Goal: Transaction & Acquisition: Subscribe to service/newsletter

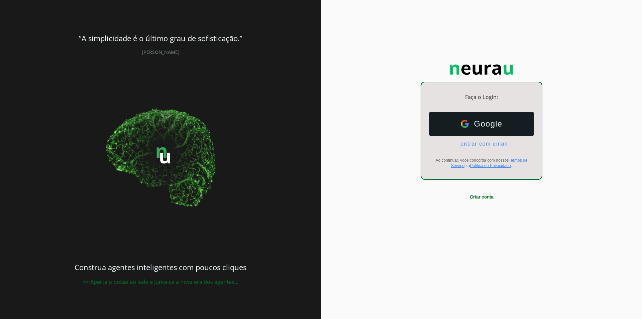
click at [482, 142] on span "entrar com email" at bounding box center [481, 144] width 53 height 6
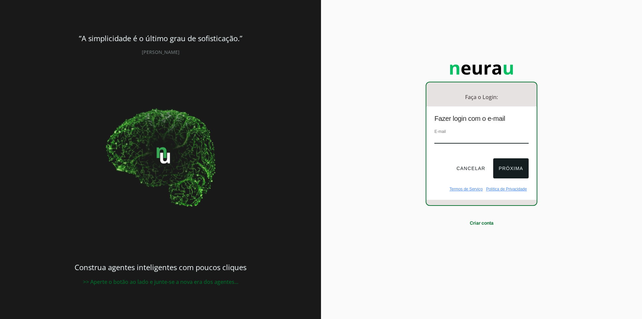
paste input "[EMAIL_ADDRESS][DOMAIN_NAME]"
type input "[EMAIL_ADDRESS][DOMAIN_NAME]"
click at [518, 168] on button "Próxima" at bounding box center [510, 168] width 35 height 20
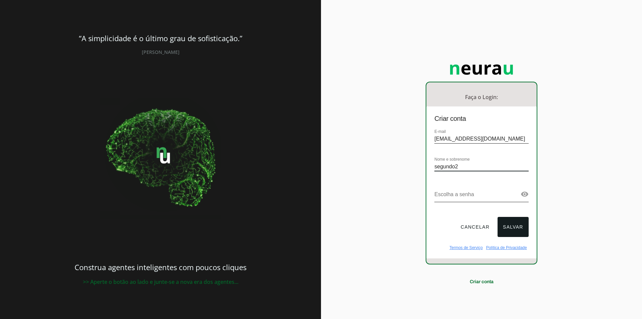
type input "segundo2"
click at [520, 220] on button "Salvar" at bounding box center [512, 227] width 31 height 20
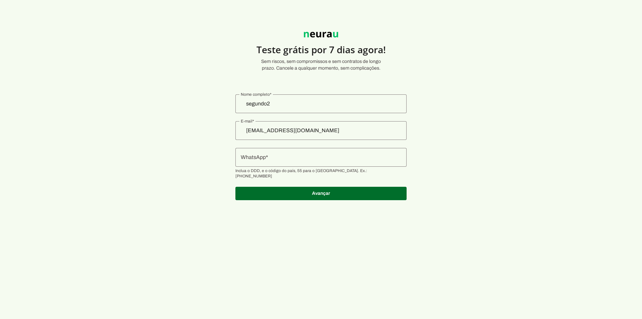
click at [298, 164] on div at bounding box center [320, 157] width 171 height 19
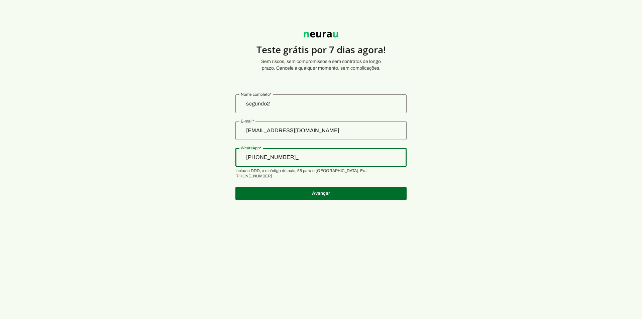
type input "+55 (13) 9112-3444"
type md-outlined-text-field "+55 (13) 9112-3444"
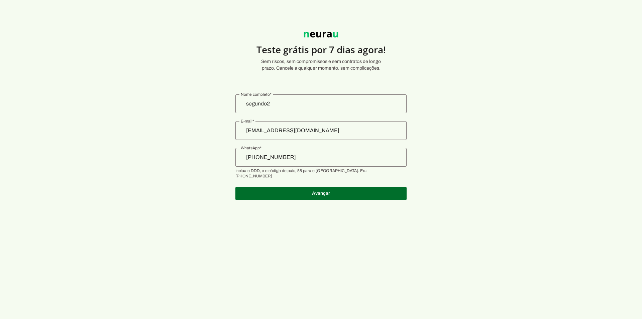
drag, startPoint x: 310, startPoint y: 185, endPoint x: 273, endPoint y: 160, distance: 44.5
click at [277, 162] on authentication-accreditor at bounding box center [320, 147] width 171 height 122
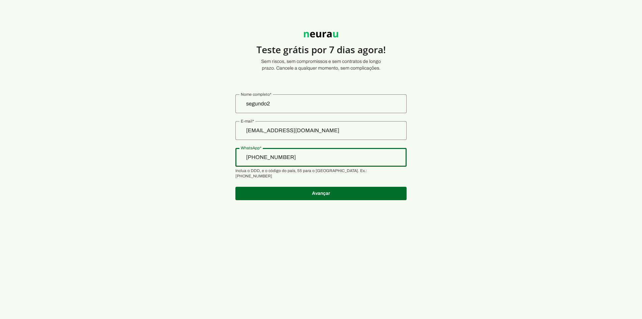
click at [274, 159] on input "+55 (13) 9112-3444" at bounding box center [321, 157] width 160 height 8
type input "+55 (19) 9112-3444"
type md-outlined-text-field "+55 (19) 9112-3444"
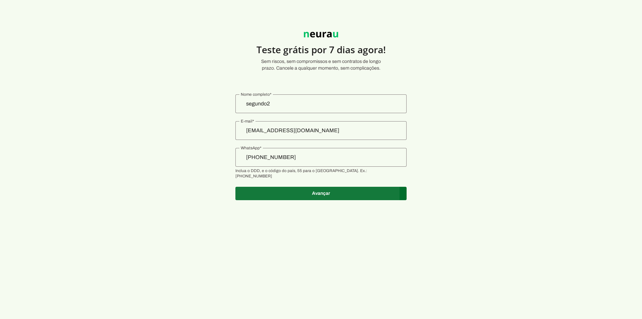
click at [294, 190] on span at bounding box center [320, 193] width 171 height 16
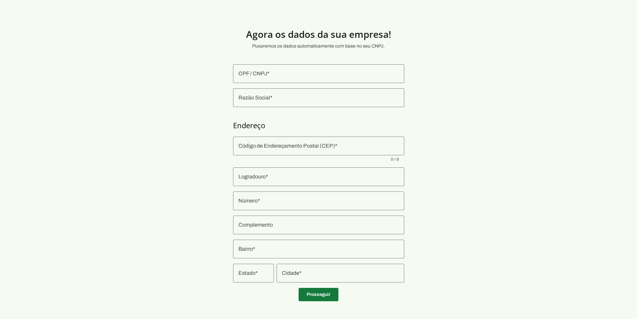
click at [327, 295] on span at bounding box center [318, 294] width 40 height 16
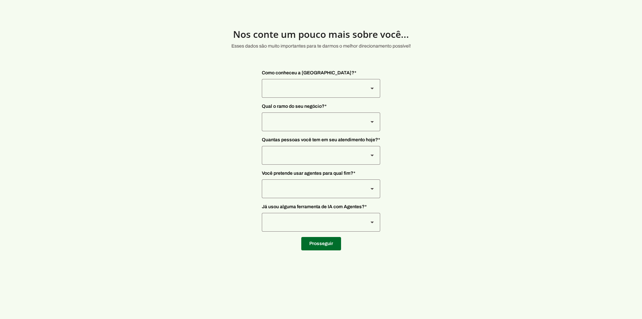
click at [321, 247] on span at bounding box center [321, 243] width 40 height 16
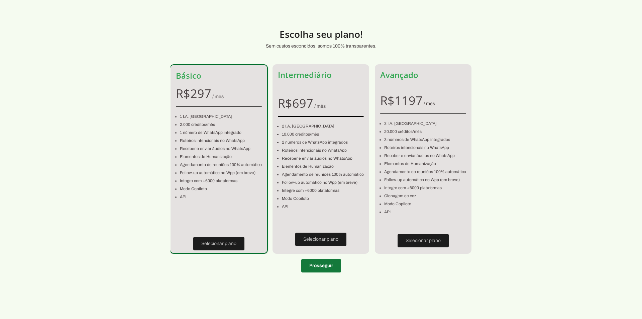
click at [320, 268] on span at bounding box center [321, 265] width 40 height 16
type input "+55 (19) 9112-3444"
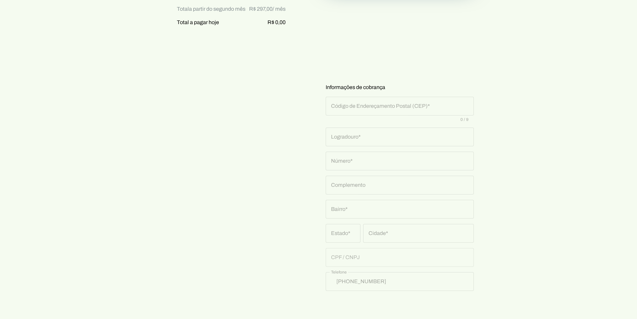
scroll to position [262, 0]
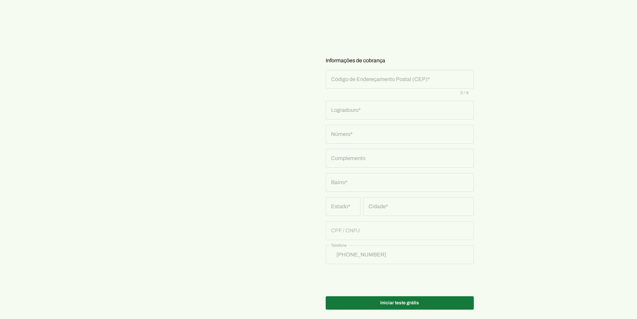
click at [386, 298] on span at bounding box center [400, 302] width 148 height 16
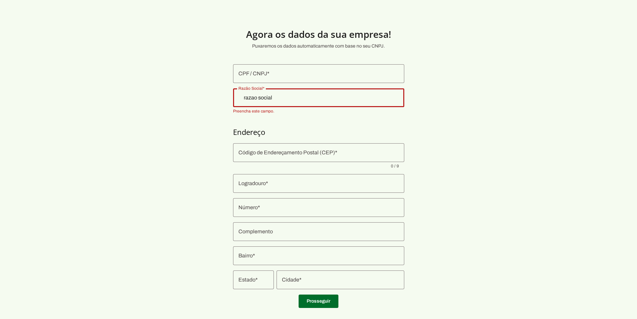
type input "razao social"
type md-outlined-text-field "razao social"
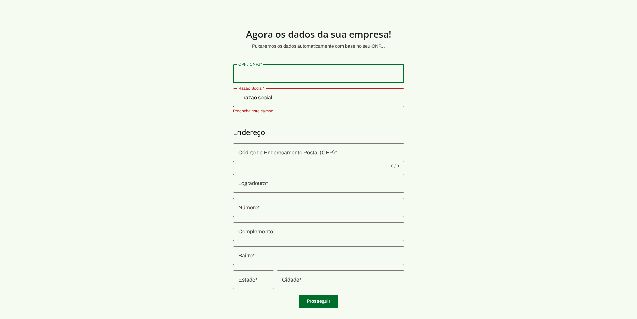
click at [280, 79] on div at bounding box center [318, 73] width 171 height 19
type input "11.122.222/2222-22"
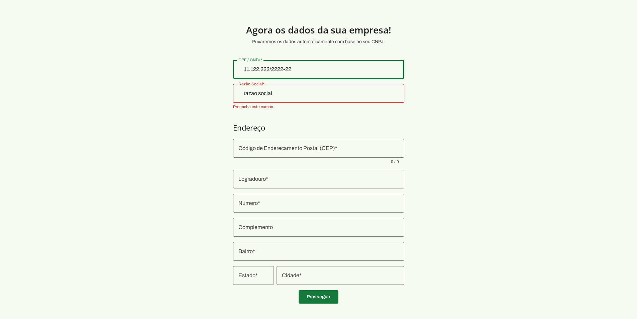
scroll to position [10, 0]
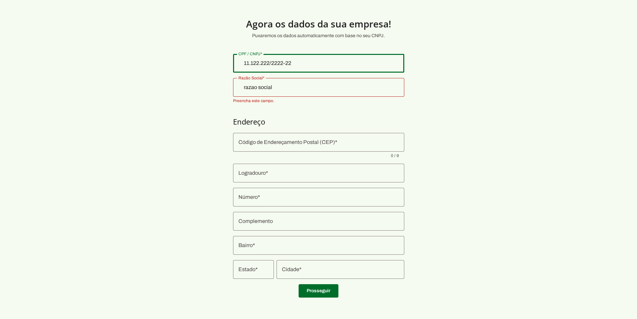
type md-outlined-text-field "11.122.222/2222-22"
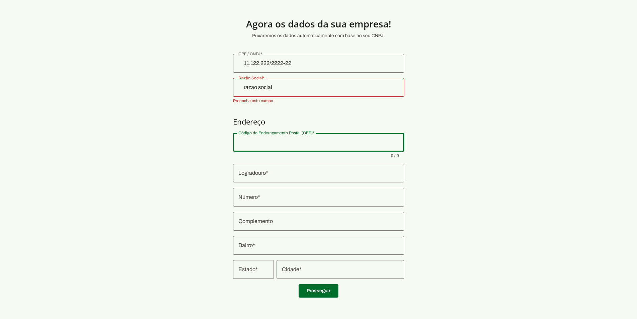
click at [317, 145] on input "Código de Endereçamento Postal (CEP)" at bounding box center [318, 142] width 160 height 8
type input "14547-888"
type md-outlined-text-field "14547-888"
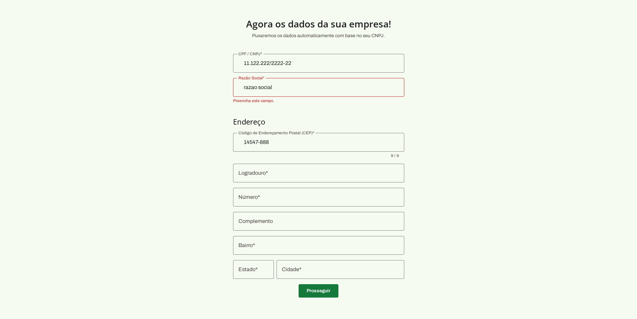
click at [317, 295] on span at bounding box center [318, 290] width 40 height 16
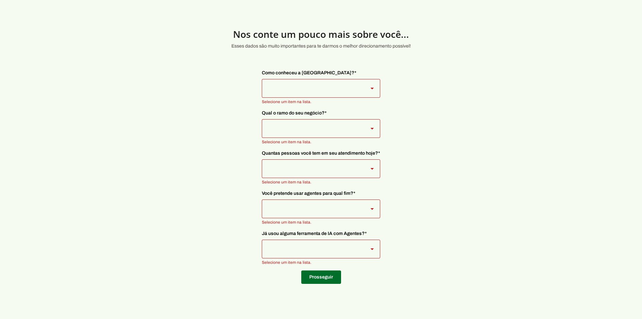
click at [313, 93] on div at bounding box center [312, 88] width 101 height 19
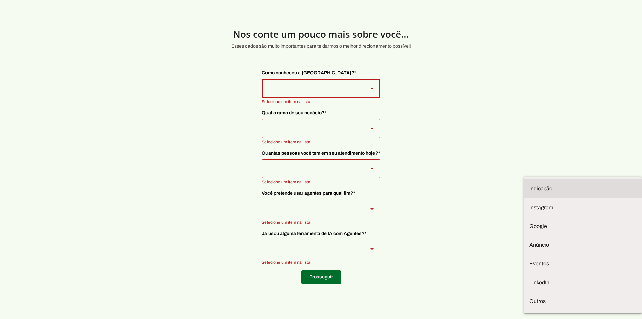
click at [529, 184] on slot at bounding box center [582, 188] width 107 height 8
type md-outlined-select "NW0Npec8Jvm64GSjAjvQ"
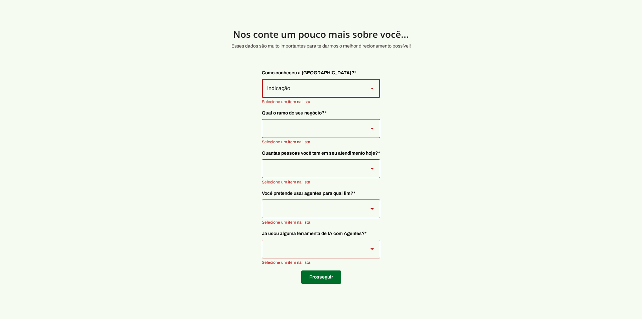
click at [313, 129] on div at bounding box center [312, 128] width 101 height 19
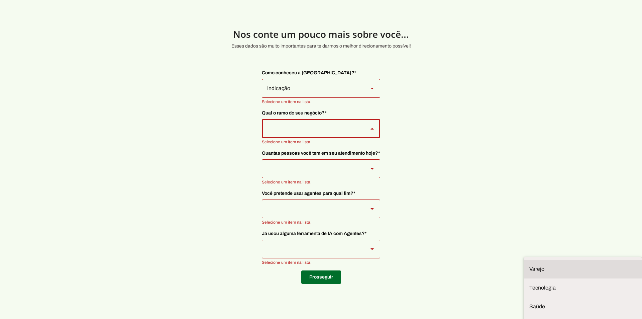
click at [529, 265] on slot at bounding box center [582, 269] width 107 height 8
type md-outlined-select "8jF4X7Lv6TKjTeZ7ZbgY"
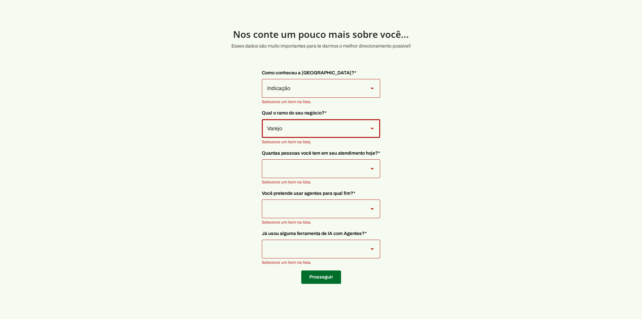
click at [310, 161] on div at bounding box center [312, 168] width 101 height 19
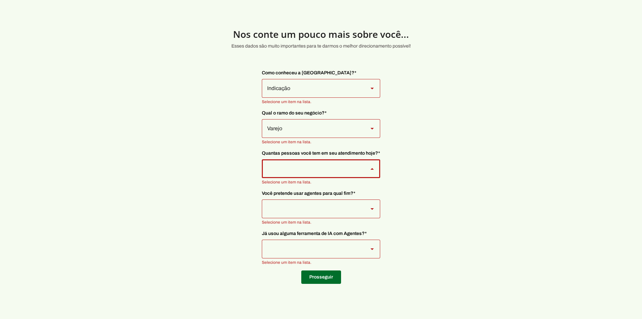
type md-outlined-select "yHmeUixsC5IlBgFUkJwN"
click at [304, 207] on div at bounding box center [312, 208] width 101 height 19
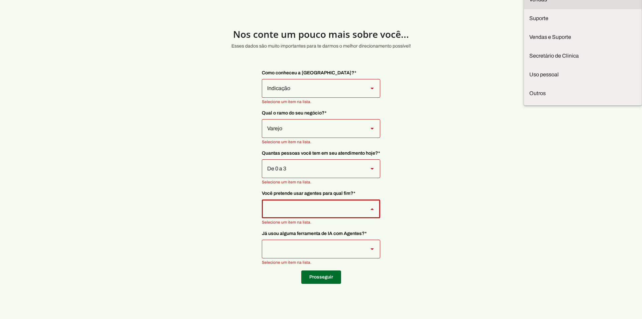
click at [529, 4] on slot at bounding box center [582, 0] width 107 height 8
type md-outlined-select "F7ie3OCOKWbmhu0VXrjC"
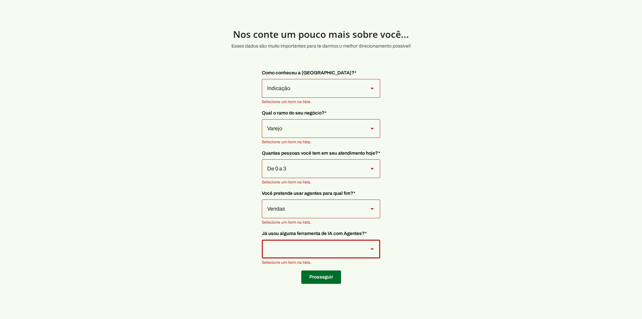
click at [300, 247] on div at bounding box center [312, 248] width 101 height 19
type md-outlined-select "VW4vzTVOoC6mj29ueI2H"
click at [321, 276] on span at bounding box center [321, 277] width 40 height 16
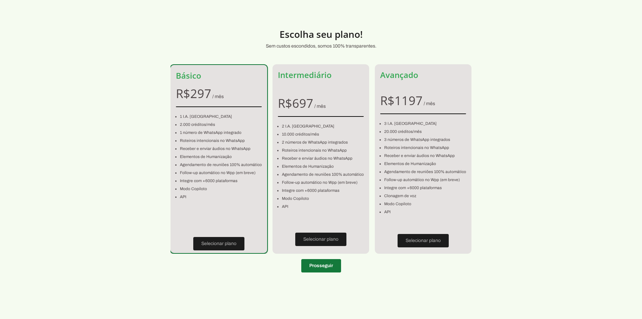
click at [320, 266] on span at bounding box center [321, 265] width 40 height 16
type input "14547-888"
type input "11.122.222/2222-22"
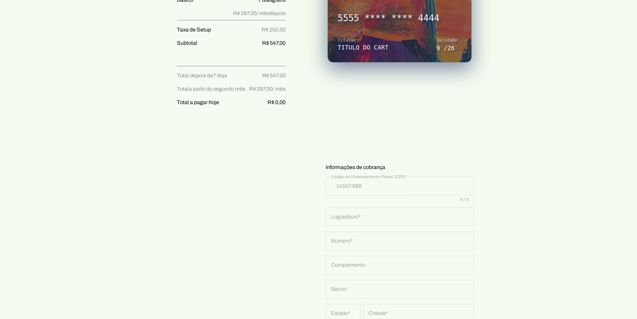
scroll to position [262, 0]
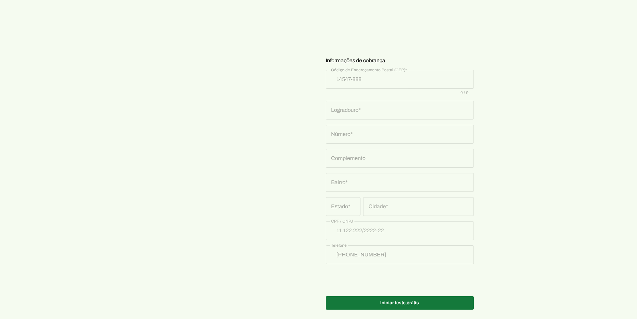
click at [382, 294] on span at bounding box center [400, 302] width 148 height 16
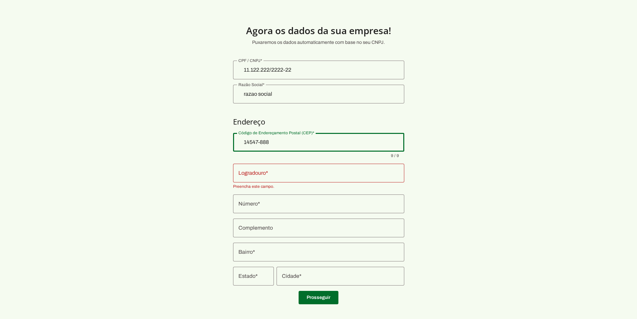
click at [266, 174] on input "Logradouro" at bounding box center [318, 173] width 160 height 8
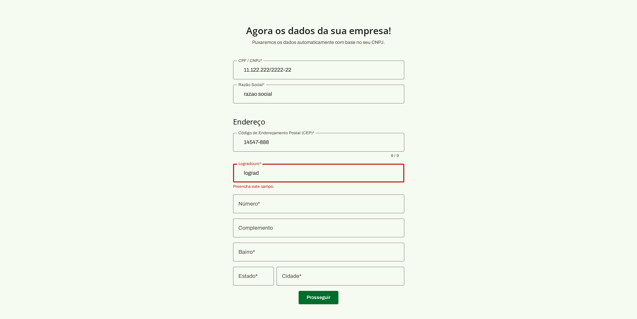
type input "lograd"
type md-outlined-text-field "lograd"
click at [289, 212] on div at bounding box center [318, 203] width 171 height 19
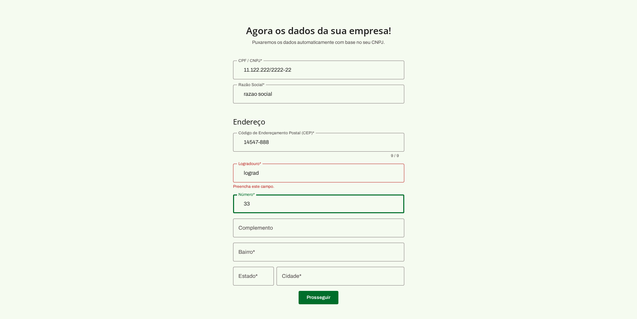
type input "33"
type md-outlined-text-field "33"
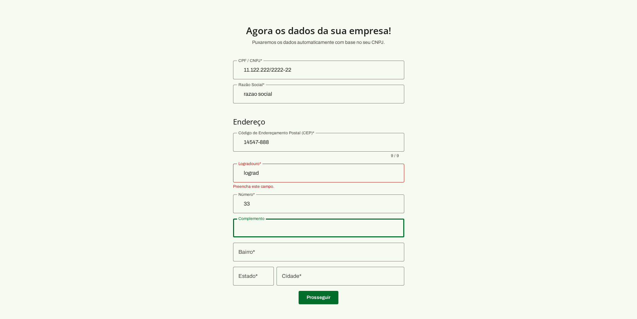
click at [265, 230] on input "Complemento" at bounding box center [318, 228] width 160 height 8
click at [270, 261] on div at bounding box center [318, 251] width 171 height 19
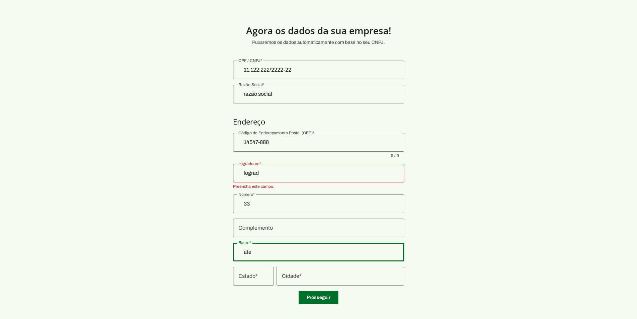
type input "ate"
type md-outlined-text-field "ate"
click at [260, 279] on input "Estado" at bounding box center [253, 276] width 30 height 8
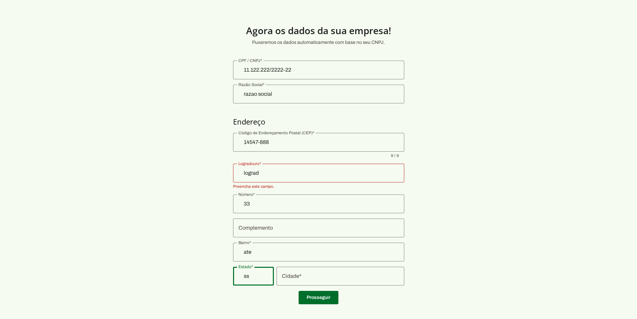
click at [255, 278] on input "ss" at bounding box center [253, 276] width 30 height 8
type input "SA"
type md-outlined-text-field "SA"
click at [297, 277] on input "Cidade" at bounding box center [340, 276] width 117 height 8
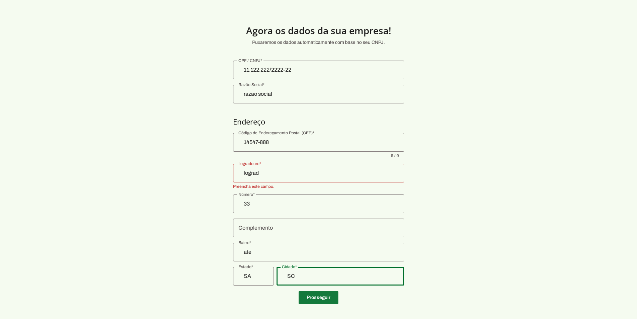
type input "SC"
type md-outlined-text-field "SC"
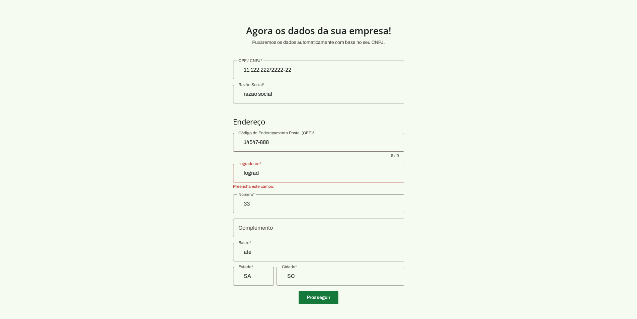
click at [321, 296] on span at bounding box center [318, 297] width 40 height 16
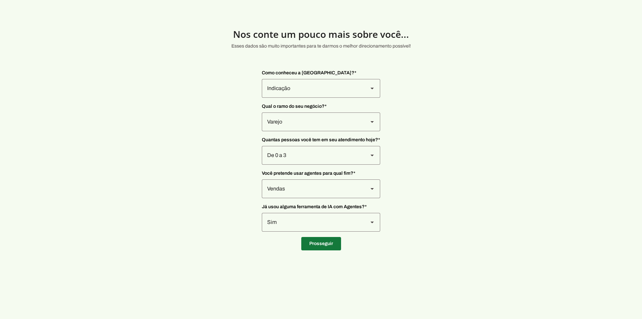
click at [322, 246] on span at bounding box center [321, 243] width 40 height 16
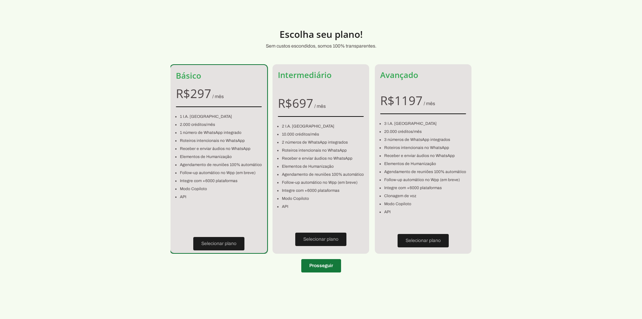
click at [323, 268] on span at bounding box center [321, 265] width 40 height 16
type input "lograd"
type input "33"
type input "ate"
type input "SC"
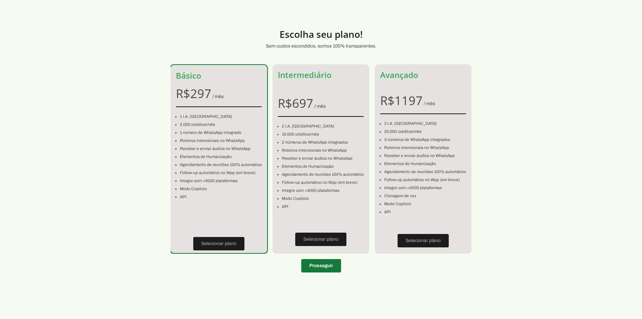
type input "SA"
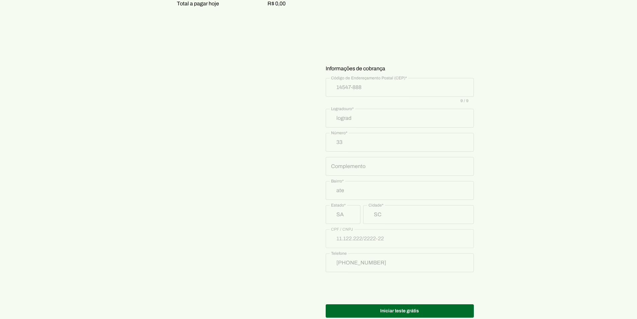
scroll to position [262, 0]
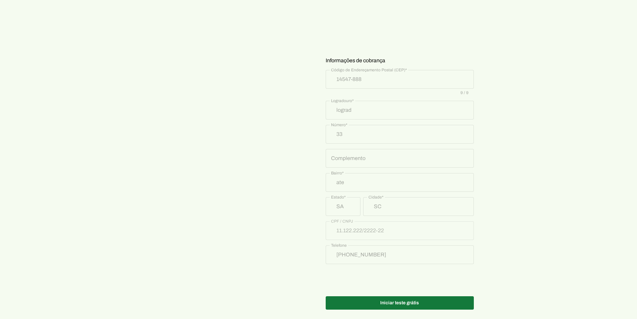
click at [387, 294] on span at bounding box center [400, 302] width 148 height 16
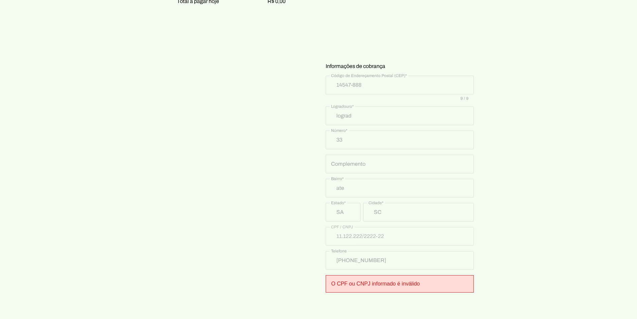
scroll to position [279, 0]
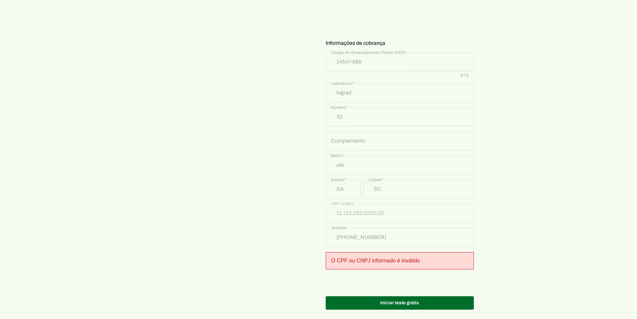
click at [378, 205] on p "Informações de cobrança" at bounding box center [400, 142] width 148 height 207
click at [389, 210] on p "Informações de cobrança" at bounding box center [400, 142] width 148 height 207
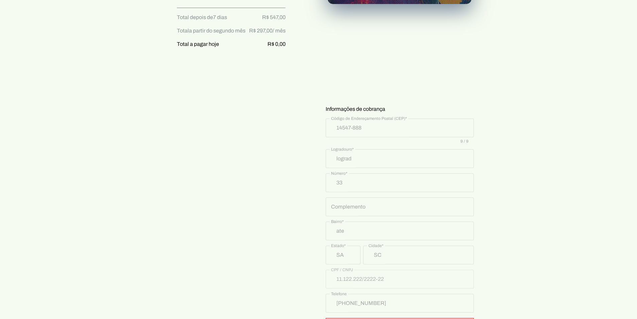
scroll to position [179, 0]
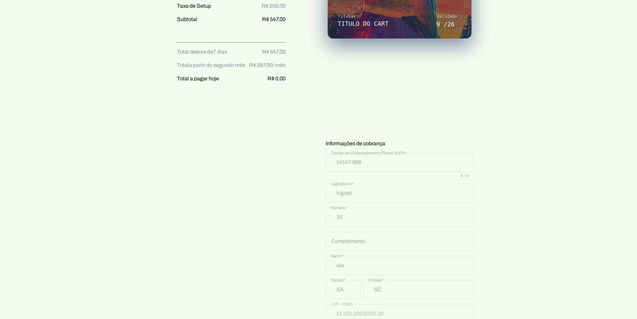
click at [384, 140] on span "Informações de cobrança" at bounding box center [355, 143] width 59 height 8
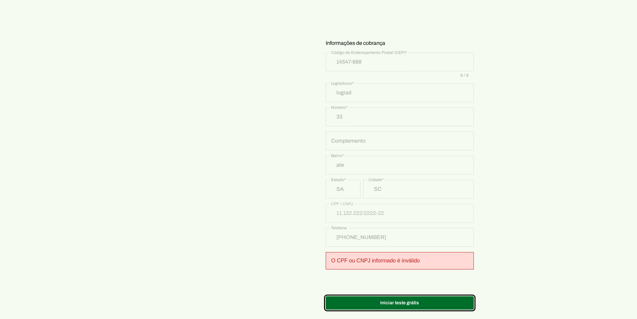
click at [379, 211] on p "Informações de cobrança" at bounding box center [400, 142] width 148 height 207
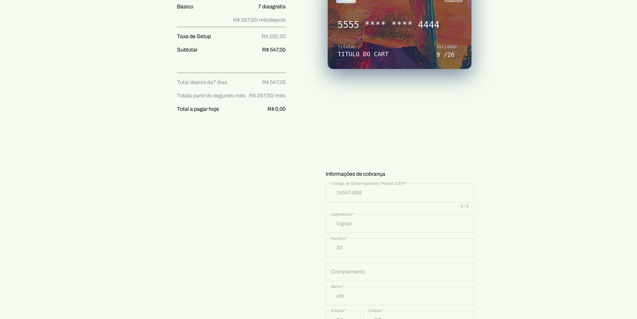
scroll to position [145, 0]
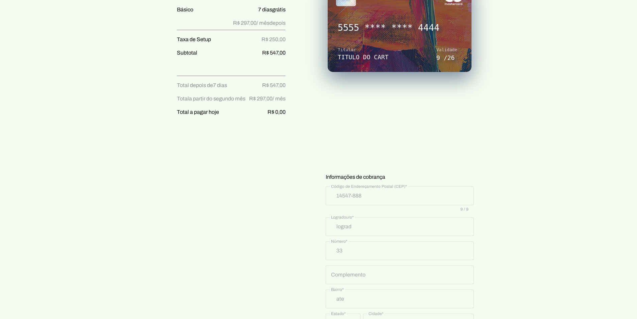
click at [264, 165] on div "Básico 7 dias grátis Depois, R$ 297,00 por mês Básico 7 dias grátis R$ 297,00 /…" at bounding box center [224, 198] width 146 height 490
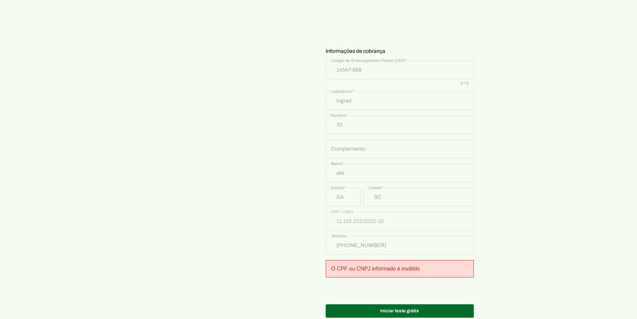
scroll to position [279, 0]
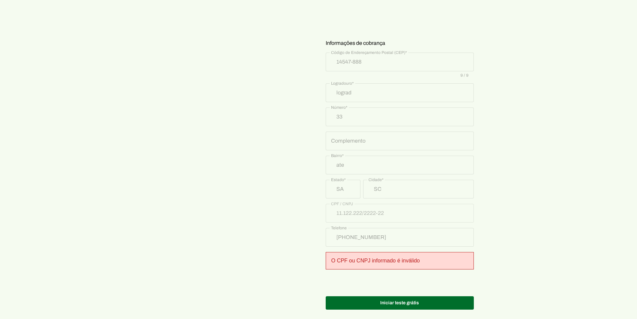
click at [391, 252] on div "O CPF ou CNPJ informado é inválido" at bounding box center [400, 260] width 148 height 17
click at [407, 299] on span at bounding box center [400, 302] width 148 height 16
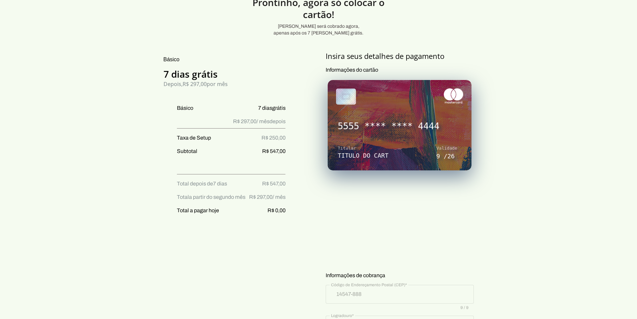
scroll to position [0, 0]
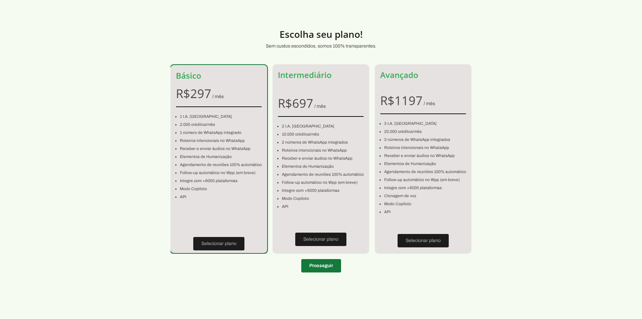
click at [321, 267] on span at bounding box center [321, 265] width 40 height 16
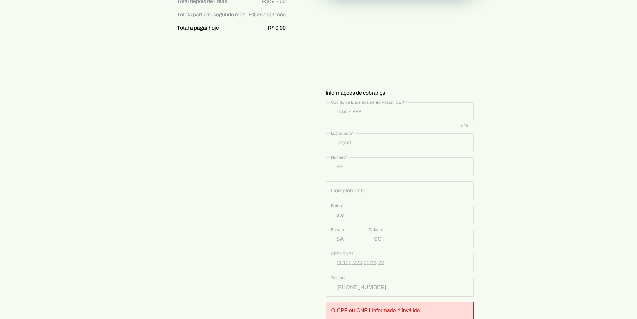
scroll to position [234, 0]
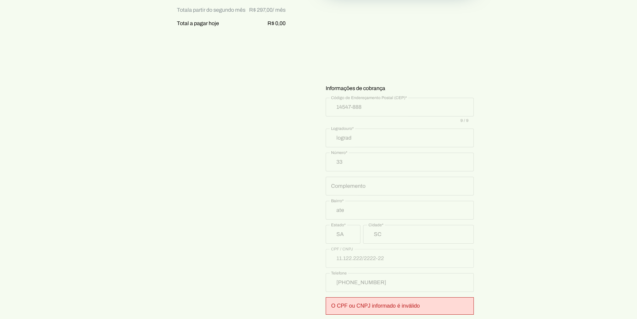
click at [386, 90] on p "Informações de cobrança" at bounding box center [400, 187] width 148 height 207
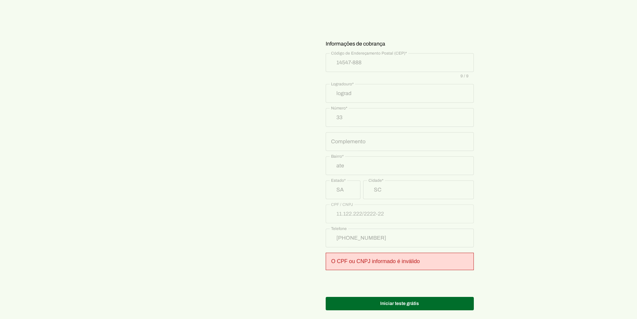
scroll to position [279, 0]
click at [396, 302] on span at bounding box center [400, 302] width 148 height 16
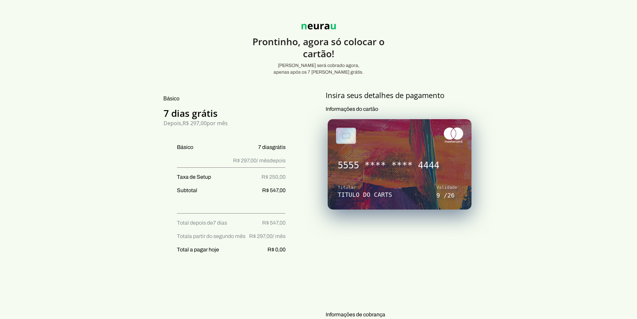
scroll to position [0, 0]
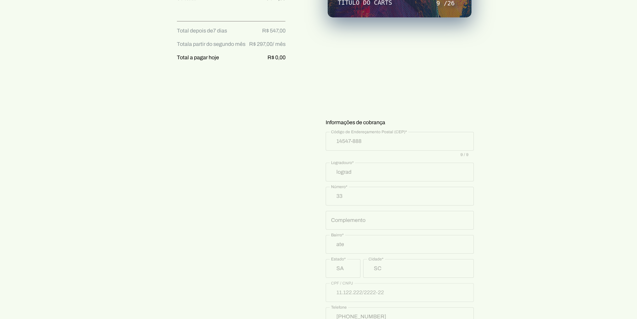
scroll to position [211, 0]
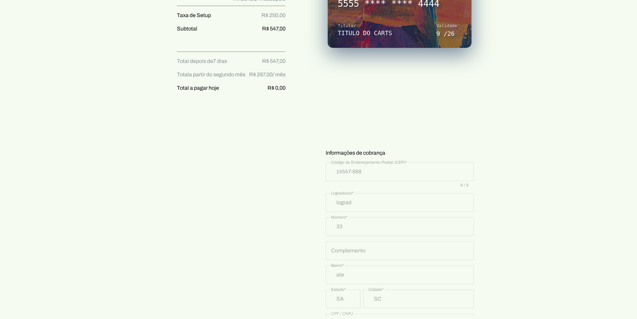
scroll to position [177, 0]
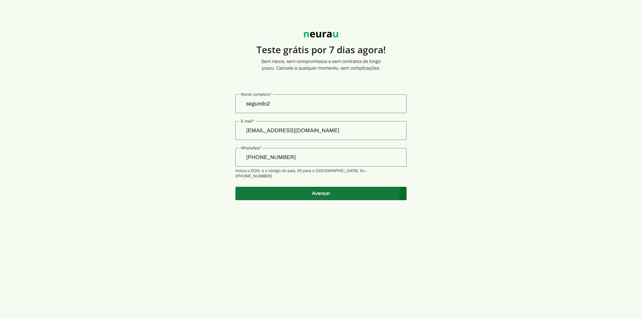
click at [304, 188] on span at bounding box center [320, 193] width 171 height 16
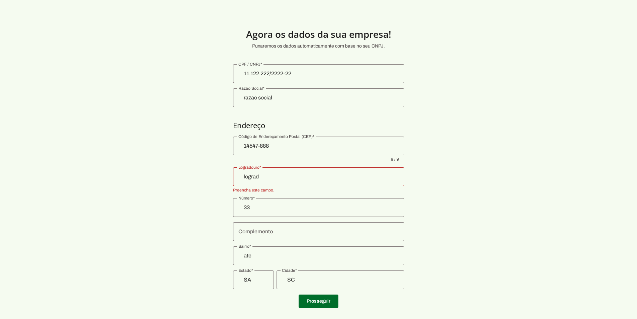
click at [291, 182] on div "lograd" at bounding box center [318, 176] width 171 height 19
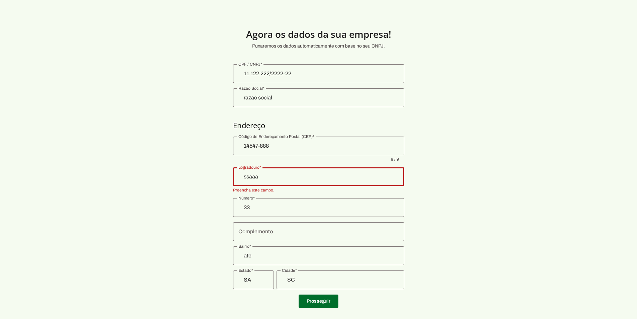
click at [324, 309] on section "Agora os dados da sua empresa! Puxaremos os dados automaticamente com base no s…" at bounding box center [318, 164] width 637 height 297
type input "ssaaa"
type md-outlined-text-field "ssaaa"
click at [317, 301] on span at bounding box center [318, 301] width 40 height 16
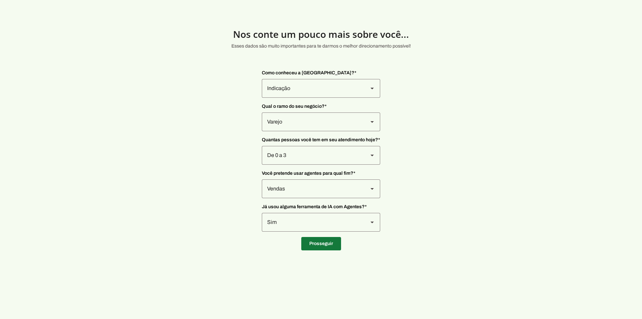
click at [313, 238] on span at bounding box center [321, 243] width 40 height 16
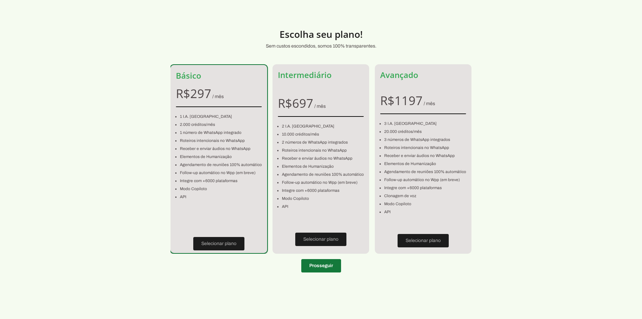
click at [314, 270] on span at bounding box center [321, 265] width 40 height 16
type input "ssaaa"
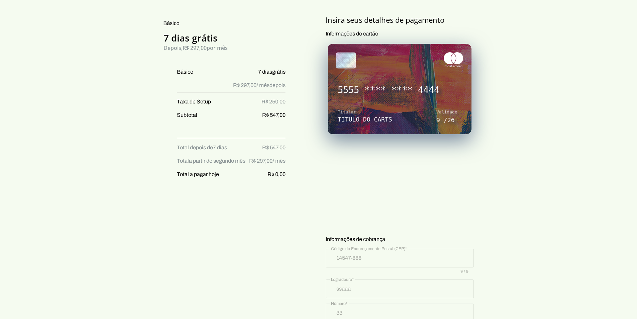
scroll to position [67, 0]
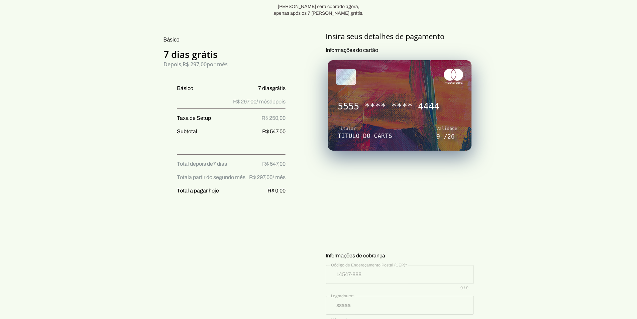
click at [302, 270] on div "Básico 7 dias grátis Depois, R$ 297,00 por mês Básico 7 dias grátis R$ 297,00 /…" at bounding box center [318, 276] width 334 height 490
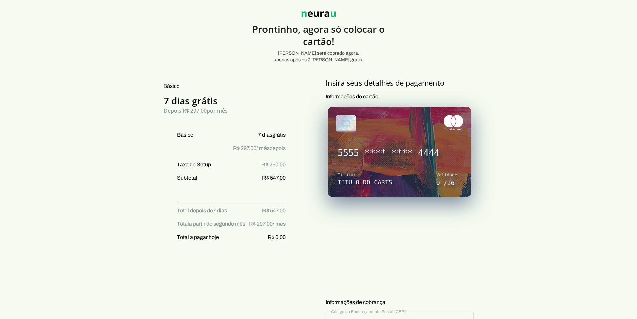
scroll to position [0, 0]
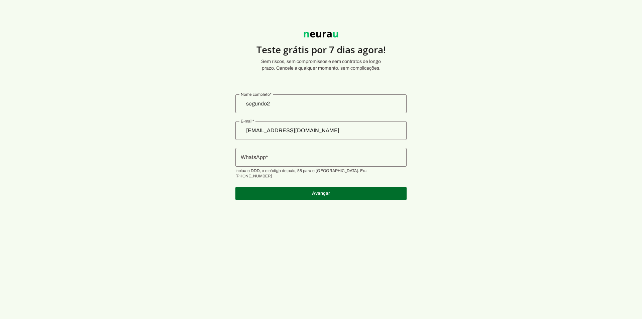
click at [213, 81] on section "Teste grátis por 7 dias agora! Sem riscos, sem compromissos e sem contratos de …" at bounding box center [321, 112] width 642 height 192
click at [323, 187] on span at bounding box center [320, 193] width 171 height 16
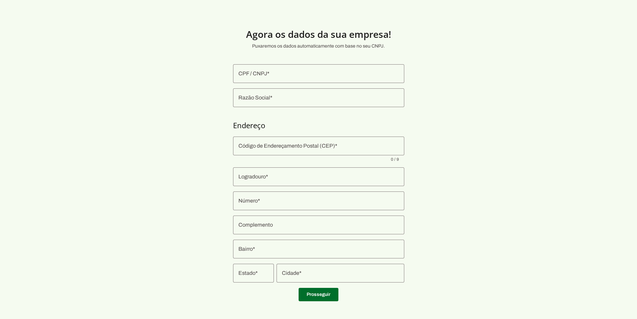
click at [279, 72] on input "CPF / CNPJ" at bounding box center [318, 74] width 160 height 8
paste input "015.941.800-32"
type input "015.941.800-32"
type md-outlined-text-field "015.941.800-32"
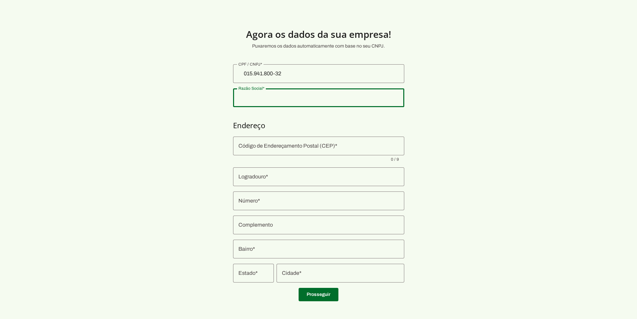
click at [278, 97] on input "Razão Social" at bounding box center [318, 98] width 160 height 8
type input "razao social"
type md-outlined-text-field "razao social"
click at [290, 142] on input "Código de Endereçamento Postal (CEP)" at bounding box center [318, 146] width 160 height 8
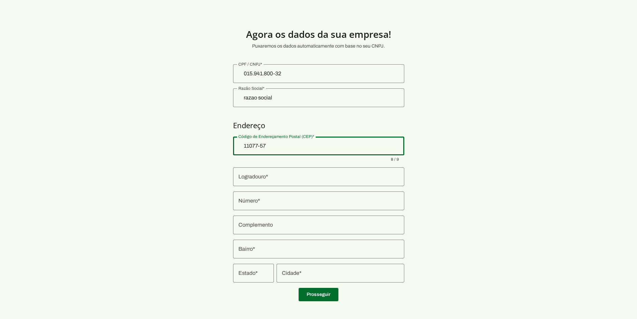
type input "11077-577"
type md-outlined-text-field "11077-577"
click at [244, 174] on input "Logradouro" at bounding box center [318, 176] width 160 height 8
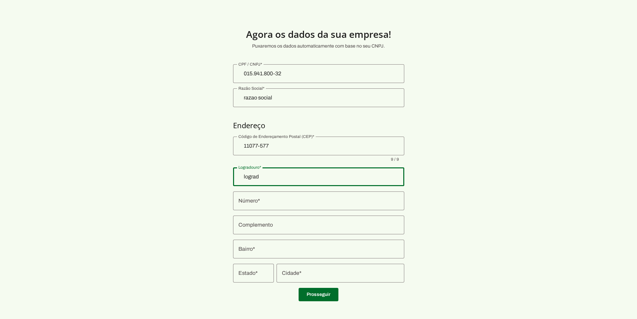
type input "lograd"
type md-outlined-text-field "lograd"
click at [254, 201] on input "Número" at bounding box center [318, 201] width 160 height 8
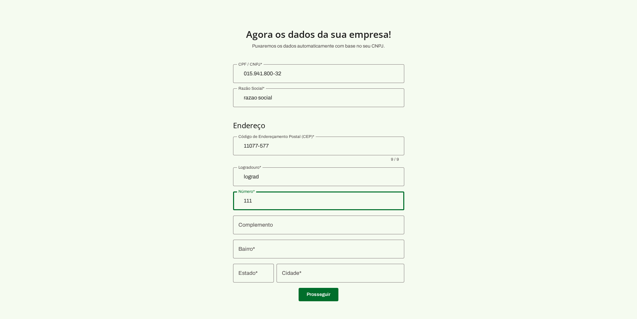
type input "111"
type md-outlined-text-field "111"
click at [258, 247] on input "Bairro" at bounding box center [318, 249] width 160 height 8
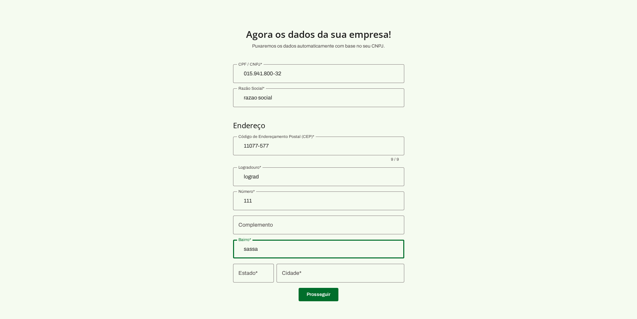
type input "sassa"
type md-outlined-text-field "sassa"
click at [258, 274] on input "Estado" at bounding box center [253, 273] width 30 height 8
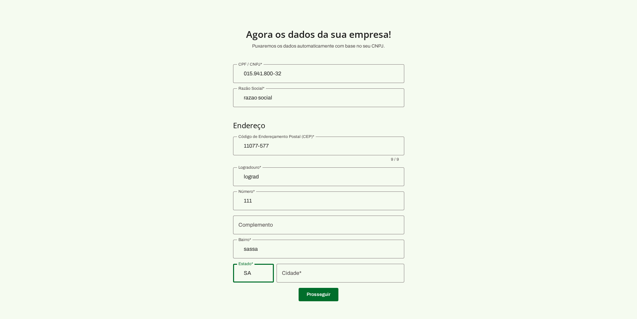
type input "SA"
type md-outlined-text-field "SA"
click at [312, 279] on div at bounding box center [340, 272] width 128 height 19
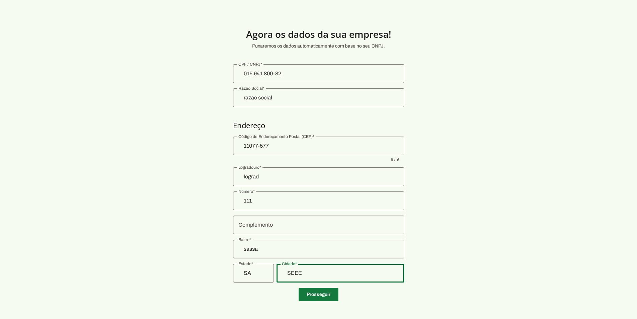
type input "SEEE"
type md-outlined-text-field "SEEE"
click at [310, 291] on span at bounding box center [318, 294] width 40 height 16
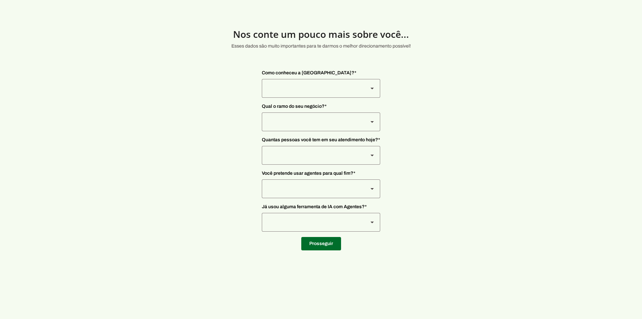
click at [357, 89] on div at bounding box center [312, 88] width 101 height 19
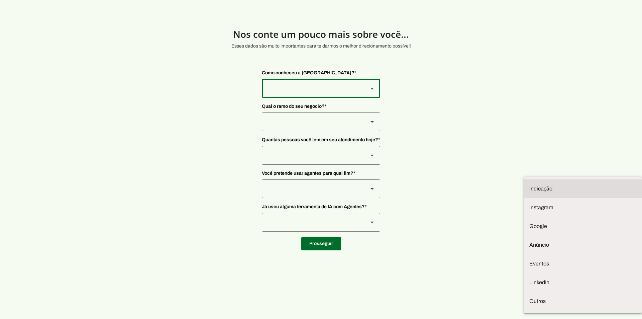
click at [529, 184] on slot at bounding box center [582, 188] width 107 height 8
type md-outlined-select "NW0Npec8Jvm64GSjAjvQ"
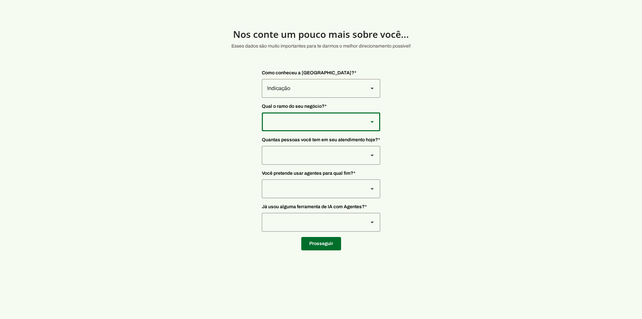
click at [341, 116] on div at bounding box center [312, 121] width 101 height 19
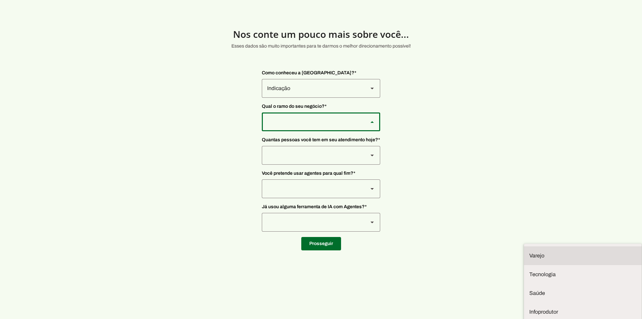
click at [529, 251] on slot at bounding box center [582, 255] width 107 height 8
type md-outlined-select "8jF4X7Lv6TKjTeZ7ZbgY"
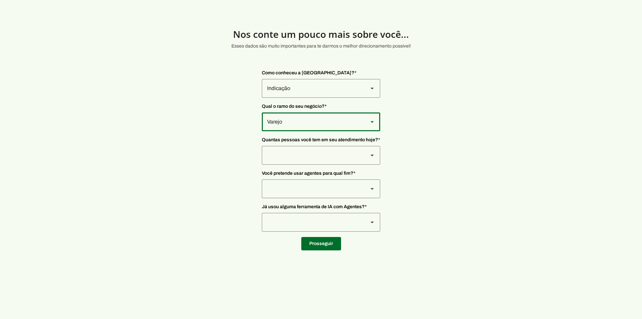
click at [326, 152] on div at bounding box center [312, 155] width 101 height 19
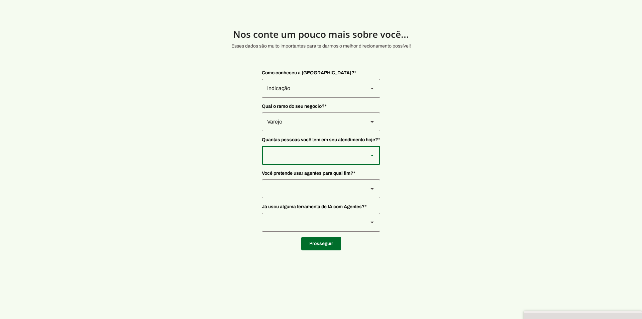
click at [529, 318] on slot at bounding box center [582, 322] width 107 height 8
type md-outlined-select "yHmeUixsC5IlBgFUkJwN"
click at [312, 181] on div at bounding box center [312, 188] width 101 height 19
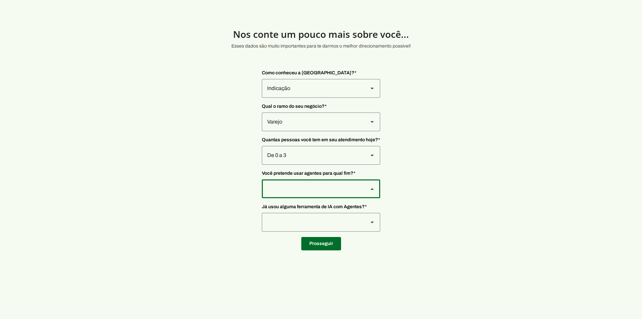
type md-outlined-select "F7ie3OCOKWbmhu0VXrjC"
click at [302, 214] on div at bounding box center [312, 222] width 101 height 19
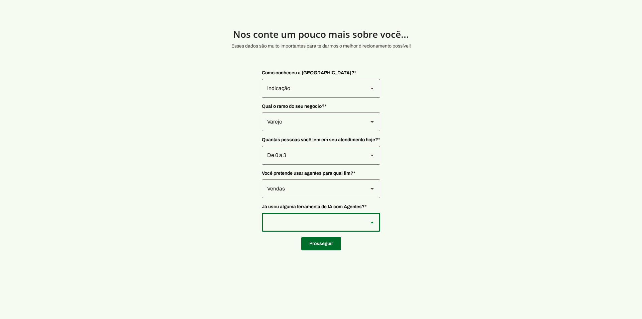
type md-outlined-select "VW4vzTVOoC6mj29ueI2H"
click at [324, 250] on span at bounding box center [321, 243] width 40 height 16
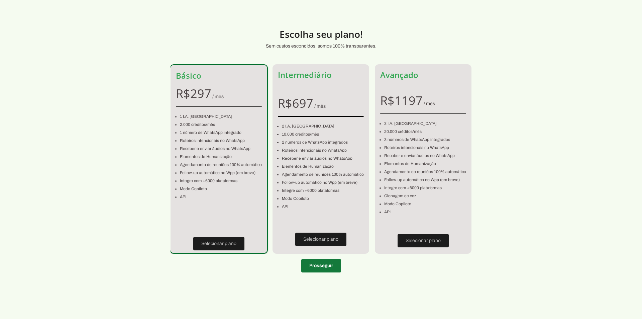
click at [322, 263] on span at bounding box center [321, 265] width 40 height 16
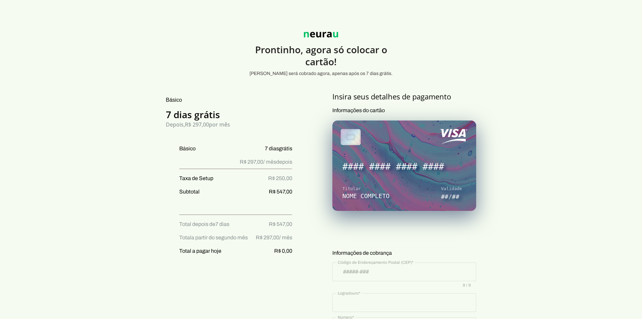
type input "lograd"
type input "111"
type input "sassa"
type input "SEEE"
type input "SA"
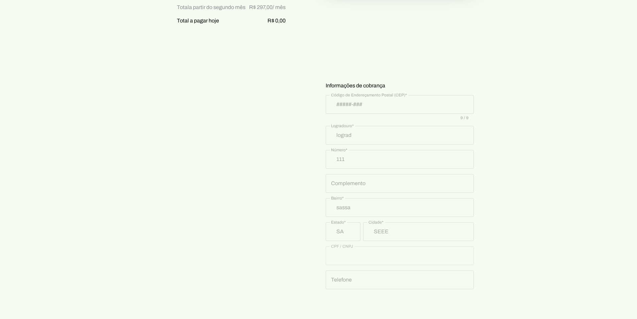
scroll to position [262, 0]
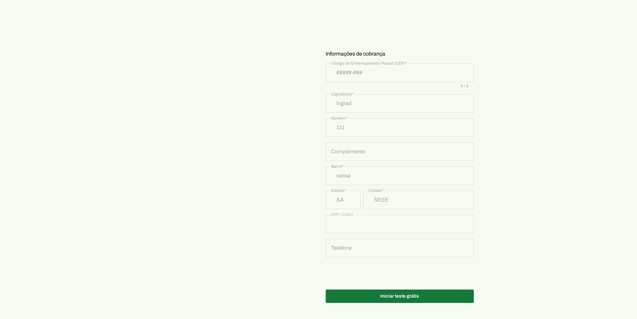
click at [411, 293] on span at bounding box center [400, 296] width 148 height 16
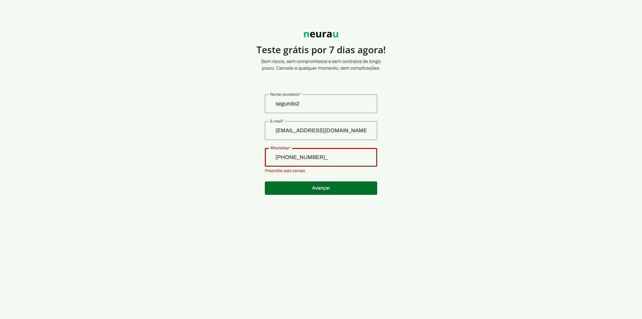
type input "+55 (19) 9855-1111"
type md-outlined-text-field "+55 (19) 9855-1111"
click at [314, 187] on span at bounding box center [321, 188] width 112 height 16
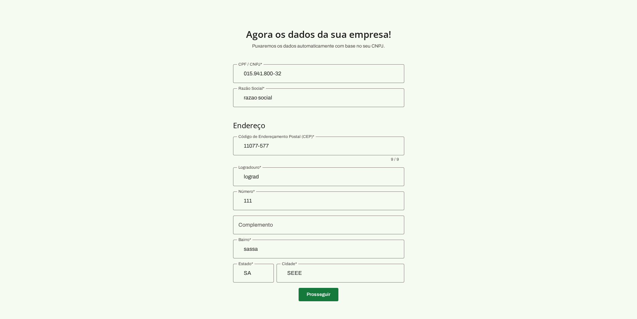
click at [317, 294] on span at bounding box center [318, 294] width 40 height 16
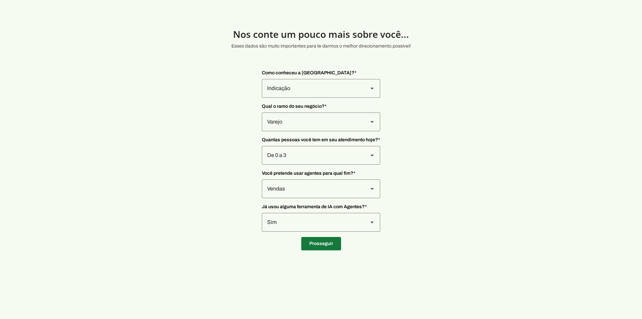
click at [322, 246] on span at bounding box center [321, 243] width 40 height 16
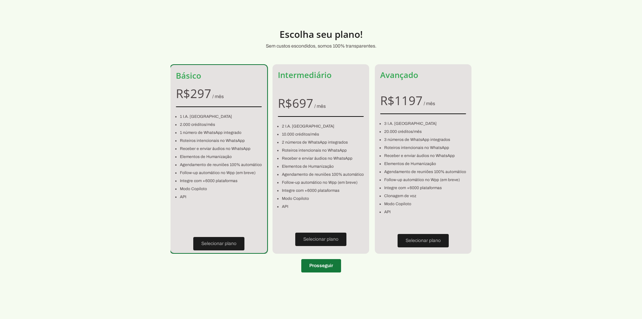
click at [322, 268] on span at bounding box center [321, 265] width 40 height 16
type input "+55 (19) 9855-1111"
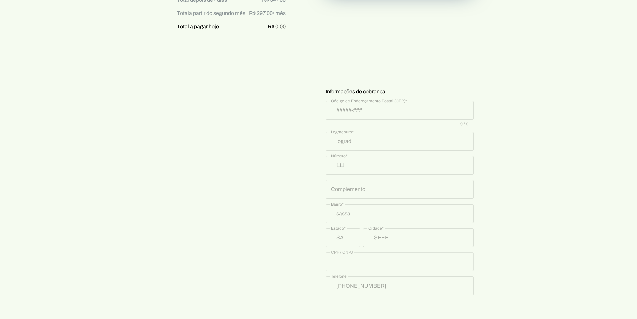
scroll to position [262, 0]
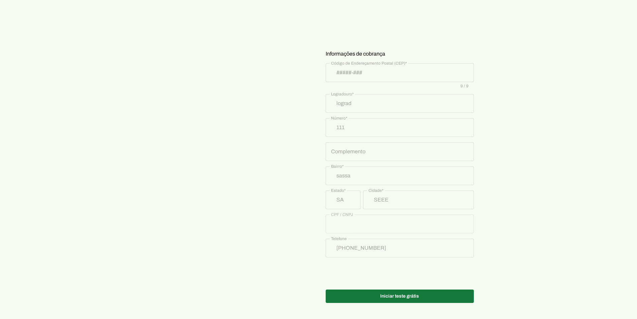
click at [376, 297] on span at bounding box center [400, 296] width 148 height 16
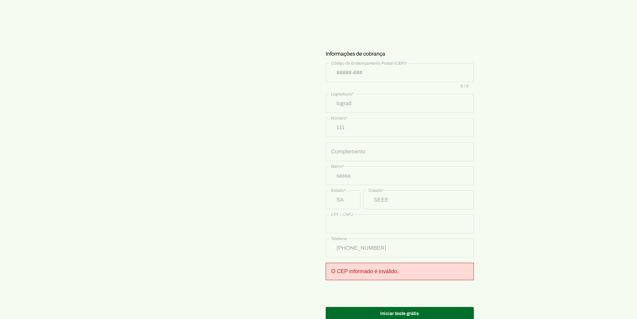
click at [328, 69] on div "Insira seus detalhes de pagamento Informações do cartão Informações de cobrança…" at bounding box center [400, 75] width 172 height 490
click at [373, 76] on div "Insira seus detalhes de pagamento Informações do cartão Informações de cobrança…" at bounding box center [400, 75] width 172 height 490
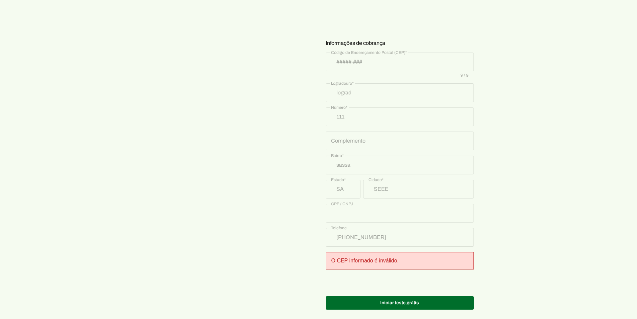
scroll to position [279, 0]
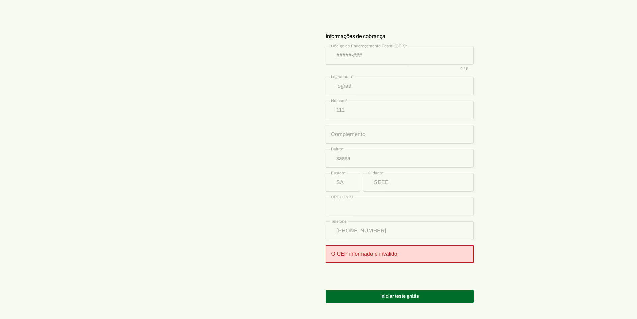
click at [371, 260] on div "O CEP informado é inválido." at bounding box center [400, 253] width 148 height 17
click at [372, 292] on span at bounding box center [400, 296] width 148 height 16
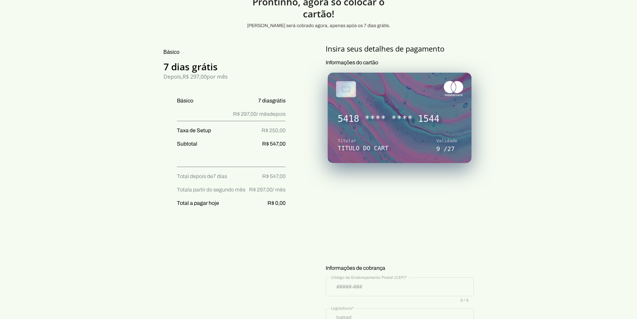
scroll to position [45, 0]
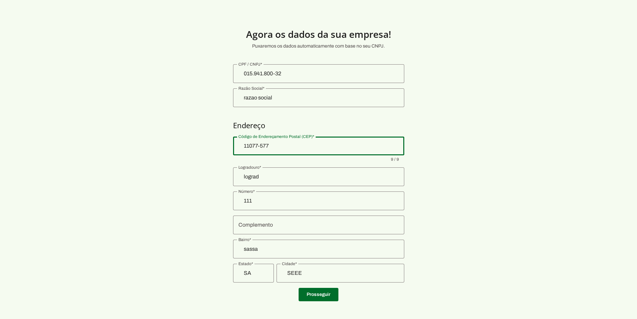
drag, startPoint x: 283, startPoint y: 148, endPoint x: 196, endPoint y: 143, distance: 87.7
click at [196, 143] on section "Agora os dados da sua empresa! Puxaremos os dados automaticamente com base no s…" at bounding box center [318, 161] width 637 height 290
paste input "01310-000"
type input "01310-000"
type md-outlined-text-field "01310-000"
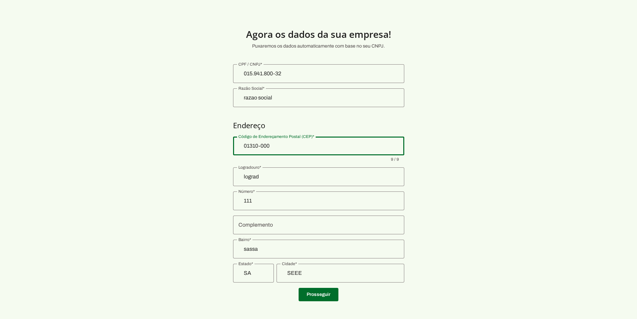
click at [252, 274] on input "SA" at bounding box center [253, 273] width 30 height 8
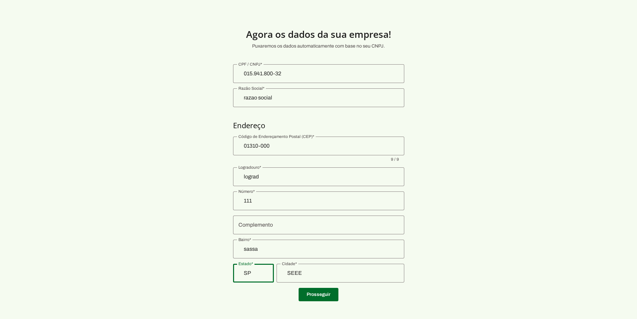
type input "SP"
type md-outlined-text-field "SP"
click at [306, 274] on input "SEEE" at bounding box center [340, 273] width 117 height 8
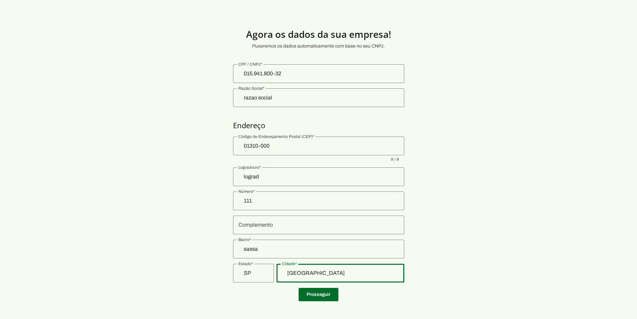
type input "Sao paulo"
type md-outlined-text-field "Sao paulo"
click at [291, 247] on input "sassa" at bounding box center [318, 249] width 160 height 8
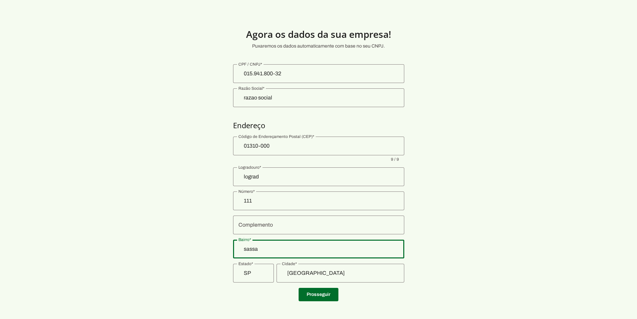
click at [291, 247] on input "sassa" at bounding box center [318, 249] width 160 height 8
type input "Paulista"
type md-outlined-text-field "Paulista"
click at [313, 292] on span at bounding box center [318, 294] width 40 height 16
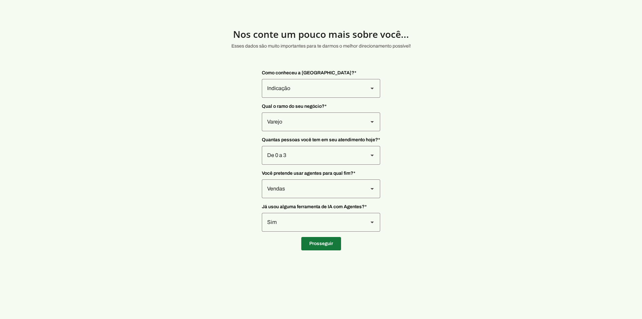
click at [322, 246] on span at bounding box center [321, 243] width 40 height 16
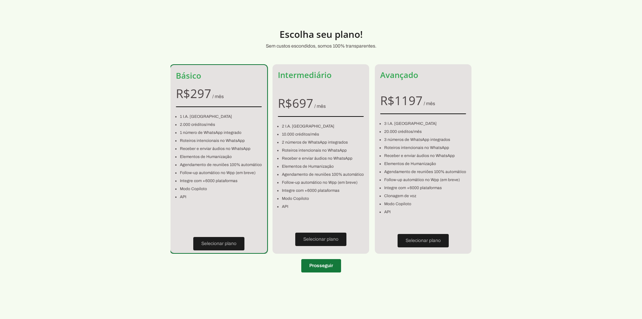
click at [324, 263] on span at bounding box center [321, 265] width 40 height 16
type input "Paulista"
type input "Sao paulo"
type input "SP"
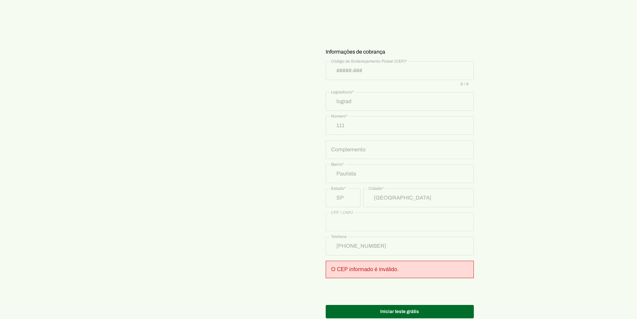
scroll to position [279, 0]
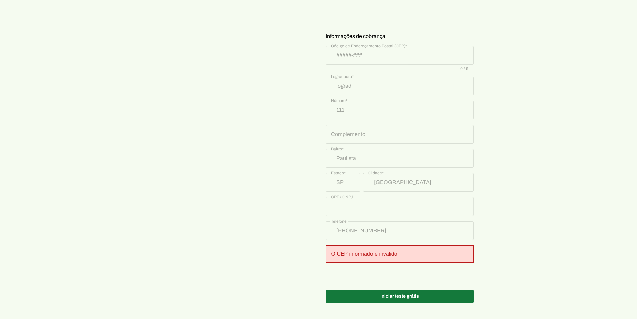
click at [372, 296] on span at bounding box center [400, 296] width 148 height 16
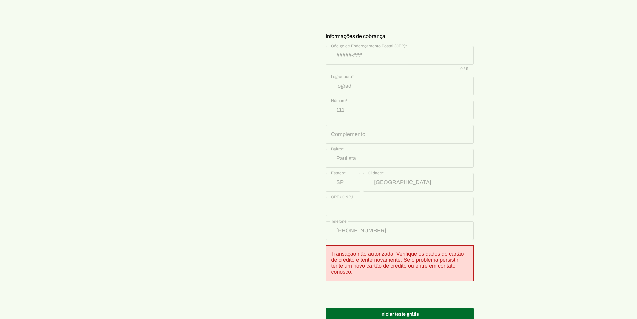
drag, startPoint x: 377, startPoint y: 252, endPoint x: 408, endPoint y: 271, distance: 35.8
click at [434, 271] on div "Transação não autorizada. Verifique os dados do cartão de crédito e tente novam…" at bounding box center [400, 262] width 148 height 35
click at [400, 270] on div "Transação não autorizada. Verifique os dados do cartão de crédito e tente novam…" at bounding box center [400, 262] width 148 height 35
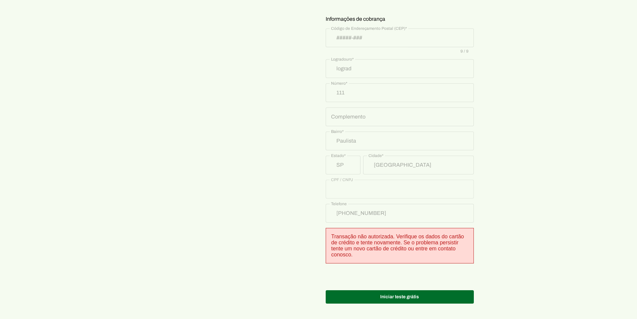
scroll to position [297, 0]
click at [388, 296] on span at bounding box center [400, 296] width 148 height 16
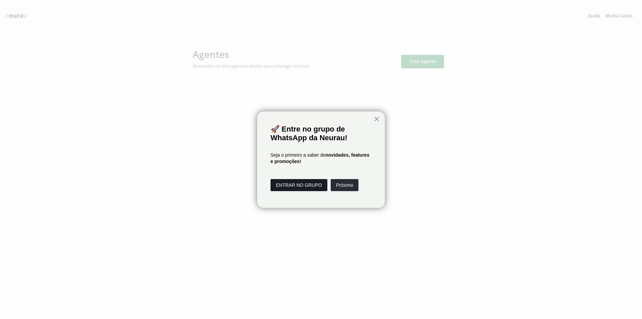
click at [299, 183] on button "ENTRAR NO GRUPO" at bounding box center [298, 185] width 57 height 12
click at [342, 183] on button "Próximo" at bounding box center [345, 185] width 28 height 12
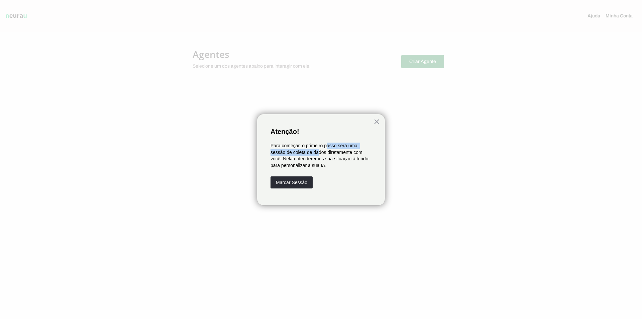
drag, startPoint x: 334, startPoint y: 144, endPoint x: 321, endPoint y: 152, distance: 15.3
click at [319, 152] on p "Para começar, o primeiro passo será uma sessão de coleta de dados diretamente c…" at bounding box center [320, 155] width 101 height 26
click at [324, 152] on p "Para começar, o primeiro passo será uma sessão de coleta de dados diretamente c…" at bounding box center [320, 155] width 101 height 26
drag, startPoint x: 333, startPoint y: 153, endPoint x: 344, endPoint y: 153, distance: 10.7
click at [344, 153] on p "Para começar, o primeiro passo será uma sessão de coleta de dados diretamente c…" at bounding box center [320, 155] width 101 height 26
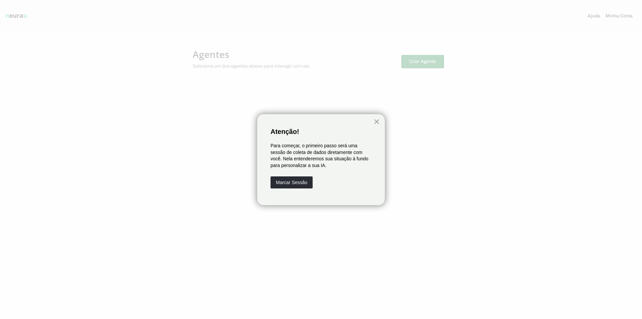
click at [329, 155] on p "Para começar, o primeiro passo será uma sessão de coleta de dados diretamente c…" at bounding box center [320, 155] width 101 height 26
drag, startPoint x: 337, startPoint y: 151, endPoint x: 298, endPoint y: 157, distance: 39.5
click at [299, 157] on p "Para começar, o primeiro passo será uma sessão de coleta de dados diretamente c…" at bounding box center [320, 155] width 101 height 26
click at [298, 157] on p "Para começar, o primeiro passo será uma sessão de coleta de dados diretamente c…" at bounding box center [320, 155] width 101 height 26
click at [375, 124] on button "×" at bounding box center [376, 121] width 6 height 11
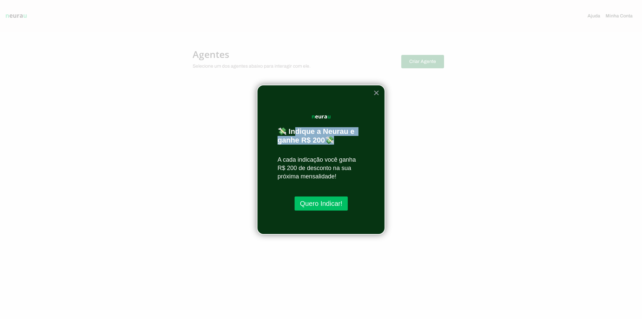
drag, startPoint x: 293, startPoint y: 133, endPoint x: 312, endPoint y: 140, distance: 19.6
click at [312, 140] on div "💸 Indique a Neurau e ganhe R$ 200💸 A cada indicação você ganha R$ 200 de descon…" at bounding box center [321, 160] width 128 height 150
click at [306, 133] on p "💸 Indique a Neurau e ganhe R$ 200💸" at bounding box center [320, 136] width 87 height 18
click at [376, 92] on button "×" at bounding box center [376, 92] width 6 height 11
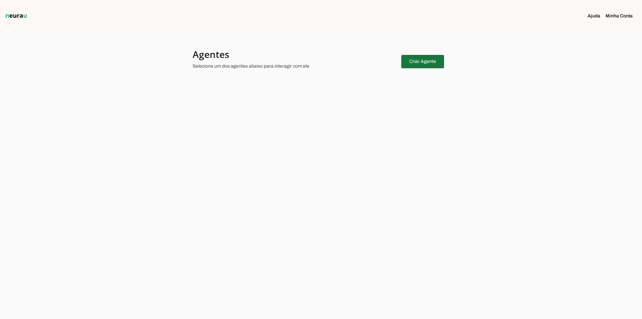
click at [422, 65] on span at bounding box center [422, 61] width 43 height 16
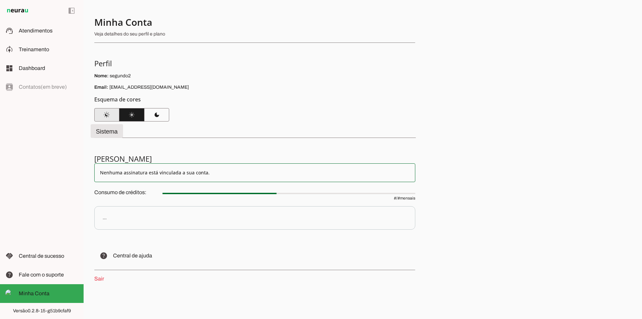
click at [113, 117] on span at bounding box center [106, 115] width 25 height 16
click at [151, 117] on span at bounding box center [156, 115] width 25 height 16
click at [111, 115] on span at bounding box center [106, 115] width 25 height 16
click at [216, 104] on section "Minha Conta Veja detalhes do seu perfil e plano Perfil Nome: segundo2 Email: se…" at bounding box center [254, 68] width 321 height 105
click at [134, 118] on span at bounding box center [131, 115] width 25 height 16
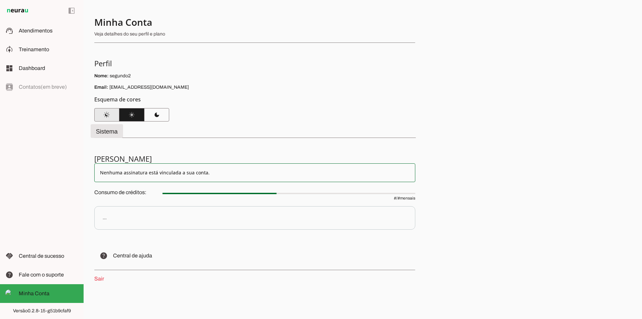
click at [106, 116] on span at bounding box center [106, 115] width 25 height 16
click at [153, 115] on span at bounding box center [156, 115] width 25 height 16
click at [226, 99] on h5 "Esquema de cores" at bounding box center [252, 99] width 316 height 8
click at [183, 169] on slot "Nenhuma assinatura está vinculada a sua conta." at bounding box center [255, 172] width 310 height 7
click at [220, 170] on slot "Nenhuma assinatura está vinculada a sua conta." at bounding box center [255, 172] width 310 height 7
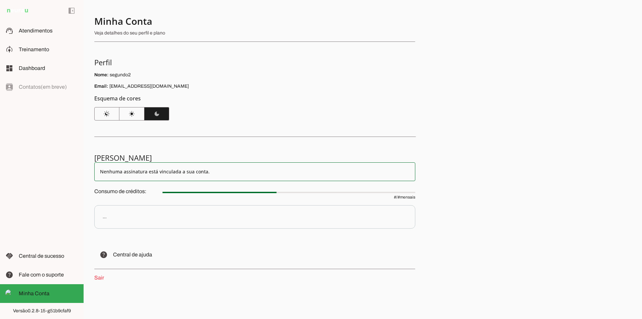
scroll to position [1, 0]
click at [127, 217] on p "..." at bounding box center [254, 216] width 321 height 23
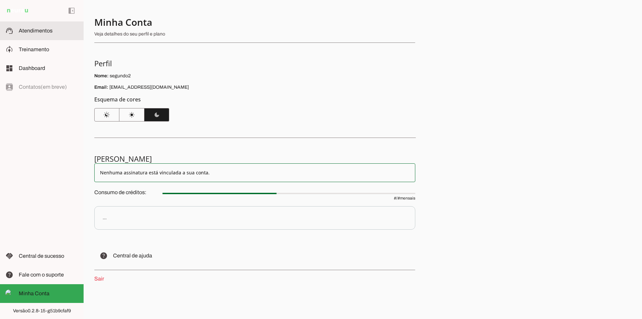
click at [23, 33] on span "Atendimentos" at bounding box center [36, 31] width 34 height 6
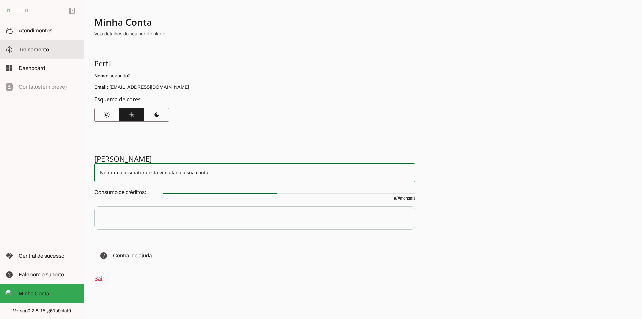
click at [39, 53] on slot at bounding box center [48, 49] width 59 height 8
drag, startPoint x: 112, startPoint y: 174, endPoint x: 188, endPoint y: 174, distance: 75.9
click at [185, 174] on slot "Nenhuma assinatura está vinculada a sua conta." at bounding box center [255, 172] width 310 height 7
click at [199, 174] on slot "Nenhuma assinatura está vinculada a sua conta." at bounding box center [255, 172] width 310 height 7
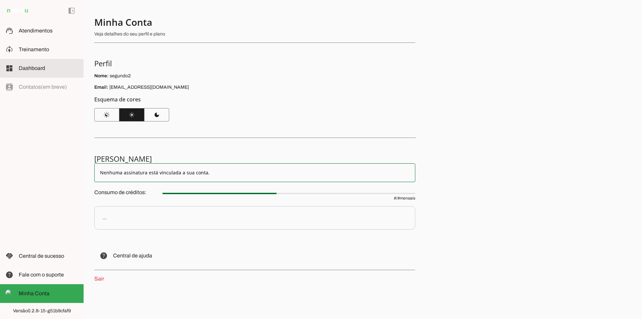
click at [26, 70] on span "Dashboard" at bounding box center [32, 68] width 26 height 6
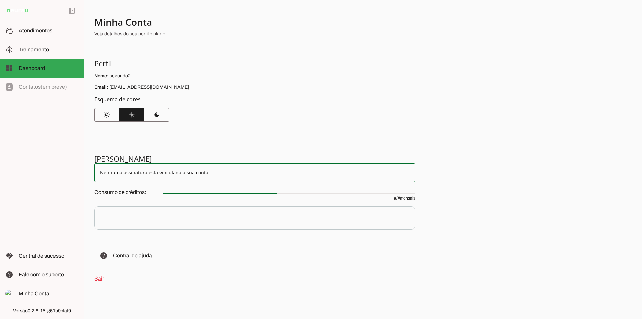
drag, startPoint x: 110, startPoint y: 172, endPoint x: 208, endPoint y: 174, distance: 97.9
click at [208, 174] on slot "Nenhuma assinatura está vinculada a sua conta." at bounding box center [255, 172] width 310 height 7
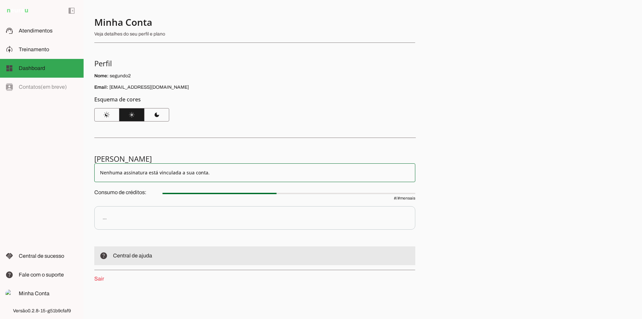
click at [117, 254] on span "Central de ajuda" at bounding box center [132, 255] width 39 height 6
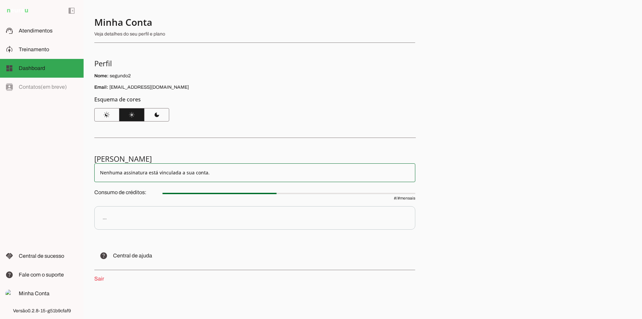
drag, startPoint x: 529, startPoint y: 56, endPoint x: 554, endPoint y: 29, distance: 36.6
click at [529, 55] on div "Minha Conta Veja detalhes do seu perfil e plano Perfil Nome: segundo2 Email: se…" at bounding box center [363, 159] width 558 height 319
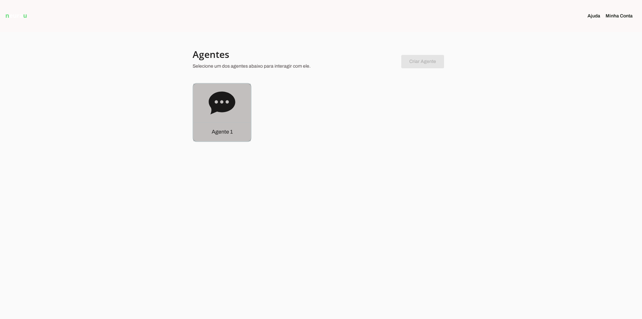
click at [217, 116] on icon at bounding box center [222, 103] width 27 height 27
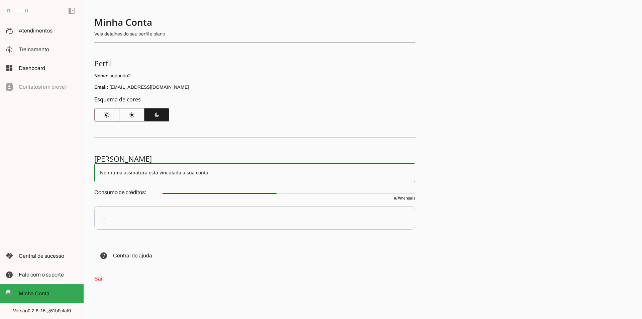
click at [173, 170] on slot "Nenhuma assinatura está vinculada a sua conta." at bounding box center [255, 172] width 310 height 7
click at [112, 157] on h5 "[PERSON_NAME]" at bounding box center [252, 158] width 316 height 9
drag, startPoint x: 111, startPoint y: 172, endPoint x: 196, endPoint y: 172, distance: 85.2
click at [185, 172] on slot "Nenhuma assinatura está vinculada a sua conta." at bounding box center [255, 172] width 310 height 7
click at [225, 172] on slot "Nenhuma assinatura está vinculada a sua conta." at bounding box center [255, 172] width 310 height 7
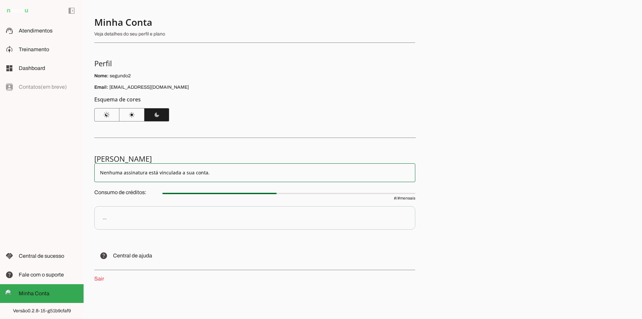
click at [198, 176] on md-item "Nenhuma assinatura está vinculada a sua conta." at bounding box center [254, 172] width 321 height 19
click at [40, 55] on md-item "model_training Treinamento Treinamento" at bounding box center [42, 49] width 84 height 19
click at [131, 118] on span at bounding box center [131, 115] width 25 height 16
click at [143, 171] on slot "Nenhuma assinatura está vinculada a sua conta." at bounding box center [255, 172] width 310 height 7
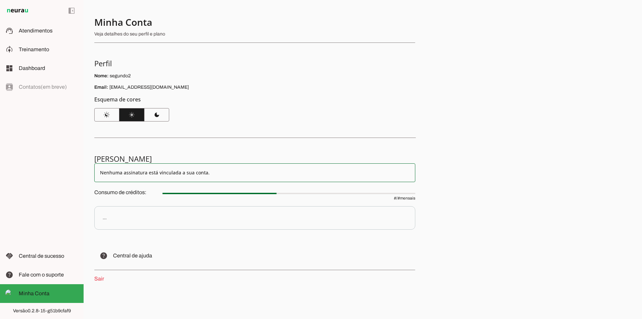
click at [131, 223] on p "..." at bounding box center [254, 217] width 321 height 23
drag, startPoint x: 108, startPoint y: 219, endPoint x: 105, endPoint y: 219, distance: 3.7
click at [108, 219] on p "..." at bounding box center [254, 217] width 321 height 23
click at [103, 219] on div "..." at bounding box center [105, 217] width 4 height 7
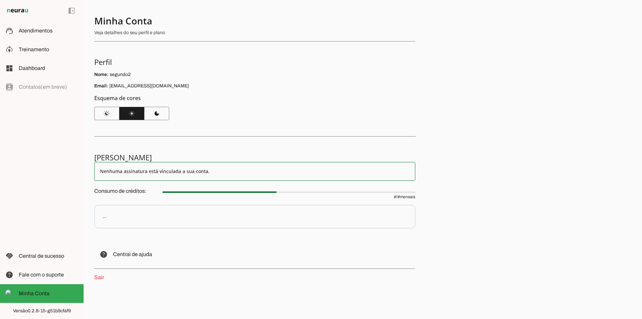
click at [99, 276] on link "Sair" at bounding box center [99, 277] width 10 height 6
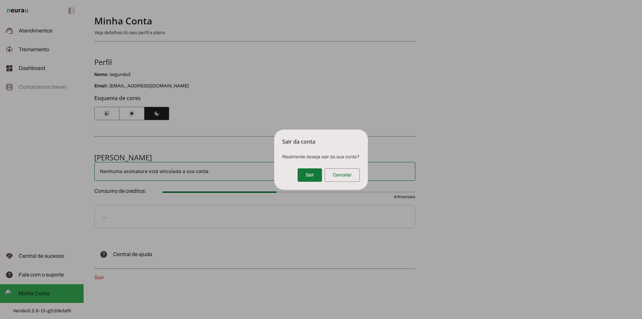
click at [304, 173] on span at bounding box center [309, 175] width 24 height 16
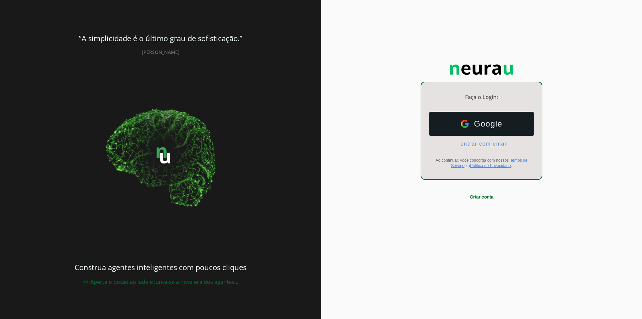
click at [469, 143] on span "entrar com email" at bounding box center [481, 144] width 53 height 6
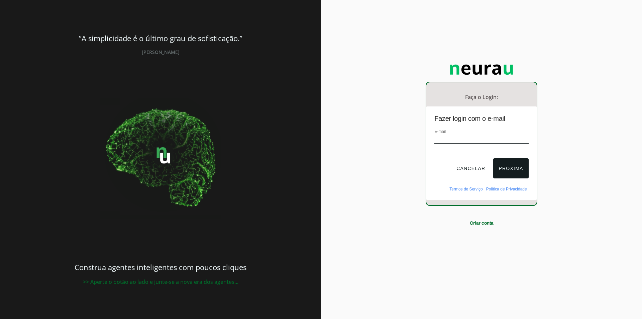
click at [447, 139] on input "email" at bounding box center [481, 138] width 94 height 9
type input "[EMAIL_ADDRESS][DOMAIN_NAME]"
click at [515, 171] on button "Próxima" at bounding box center [510, 168] width 35 height 20
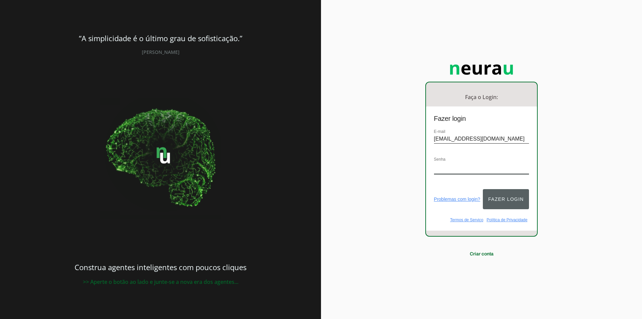
click at [515, 197] on button "Fazer login" at bounding box center [506, 199] width 46 height 20
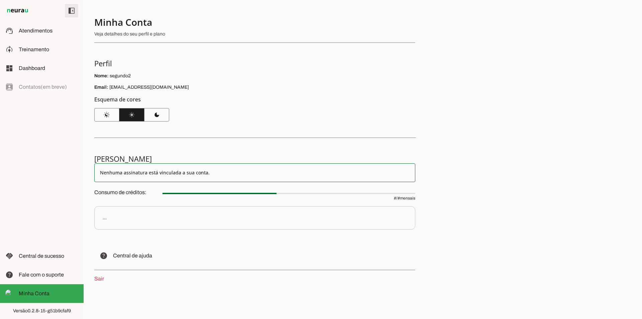
click at [69, 10] on span at bounding box center [72, 11] width 16 height 16
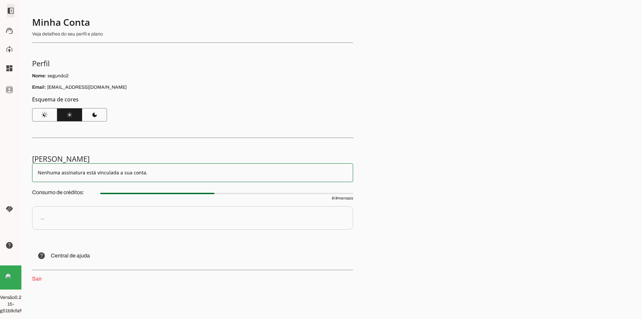
click at [13, 12] on span at bounding box center [11, 11] width 16 height 16
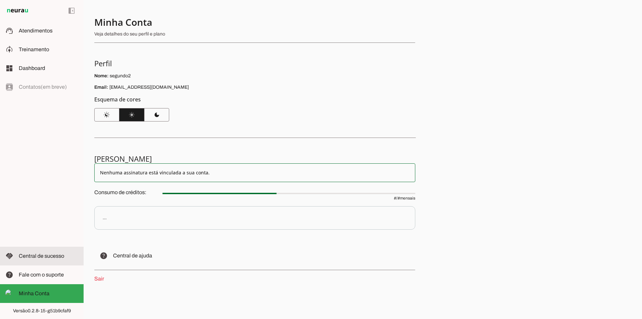
click at [58, 260] on md-item "handshake Central de sucesso Central de sucesso" at bounding box center [42, 255] width 84 height 19
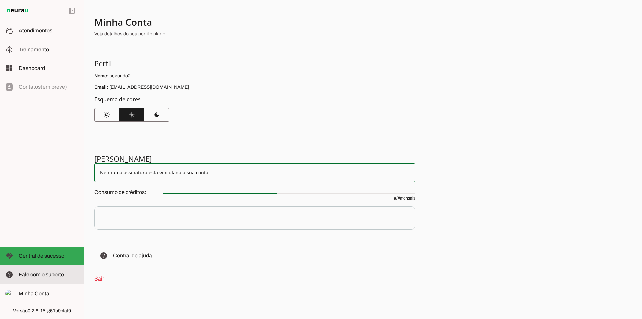
click at [49, 273] on span "Fale com o suporte" at bounding box center [41, 274] width 45 height 6
click at [0, 0] on slot "help" at bounding box center [0, 0] width 0 height 0
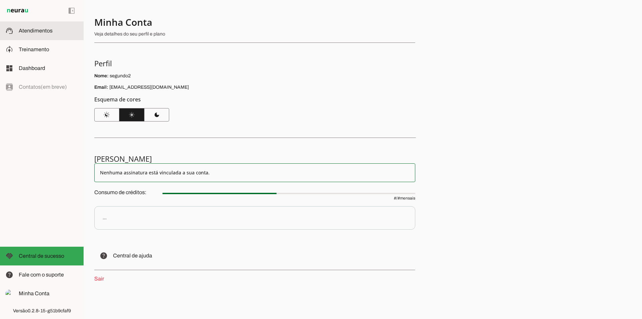
click at [42, 38] on md-item "support_agent Atendimentos Atendimentos" at bounding box center [42, 30] width 84 height 19
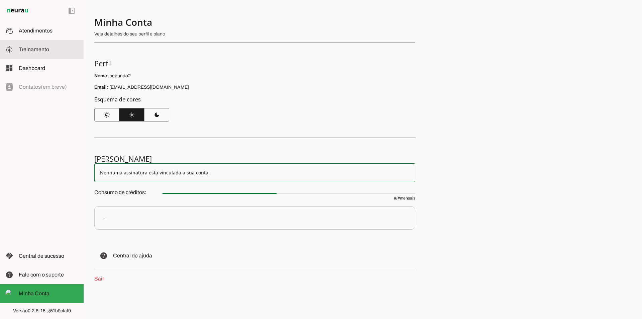
click at [43, 50] on span "Treinamento" at bounding box center [34, 49] width 30 height 6
click at [156, 114] on span at bounding box center [156, 115] width 25 height 16
click at [168, 169] on slot "Nenhuma assinatura está vinculada a sua conta." at bounding box center [255, 172] width 310 height 7
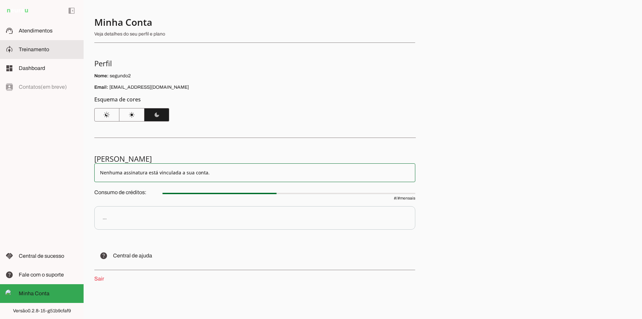
click at [32, 53] on slot at bounding box center [48, 49] width 59 height 8
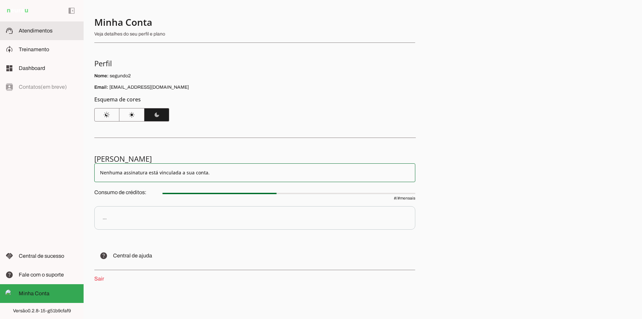
click at [41, 32] on span "Atendimentos" at bounding box center [36, 31] width 34 height 6
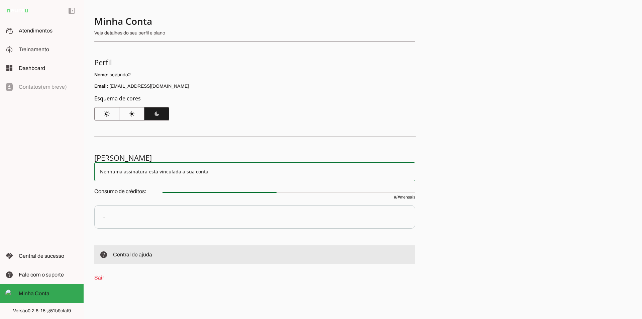
scroll to position [1, 0]
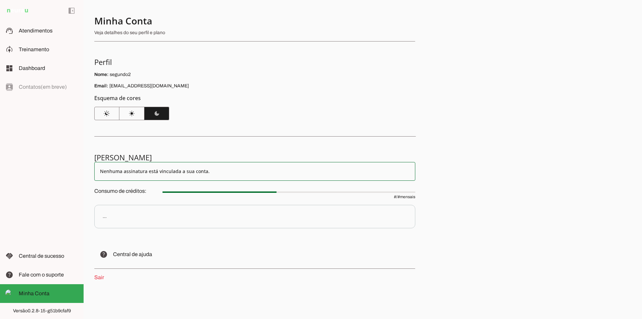
click at [100, 278] on link "Sair" at bounding box center [99, 277] width 10 height 6
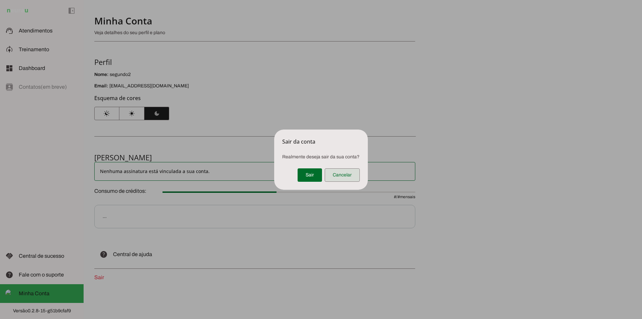
click at [338, 174] on span at bounding box center [342, 175] width 35 height 16
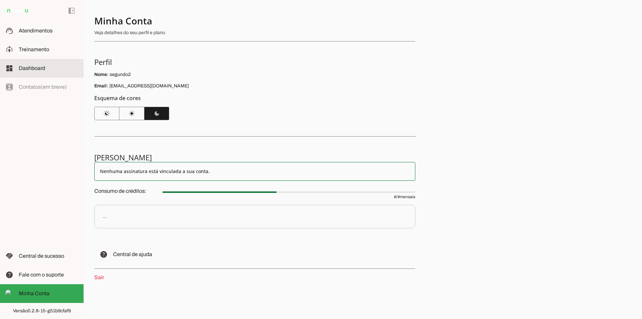
click at [59, 67] on slot at bounding box center [48, 68] width 59 height 8
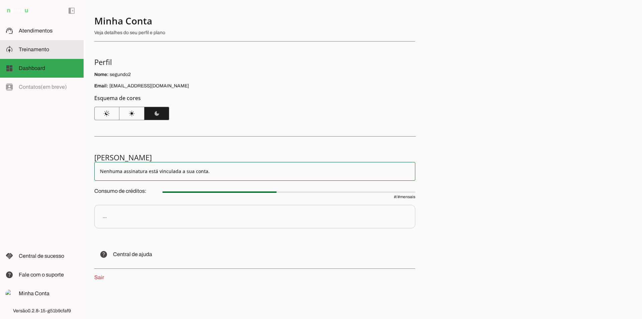
click at [55, 52] on slot at bounding box center [48, 49] width 59 height 8
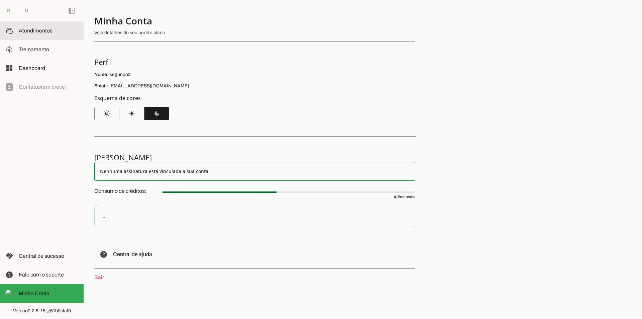
click at [36, 26] on md-item "support_agent Atendimentos Atendimentos" at bounding box center [42, 30] width 84 height 19
click at [101, 277] on link "Sair" at bounding box center [99, 277] width 10 height 6
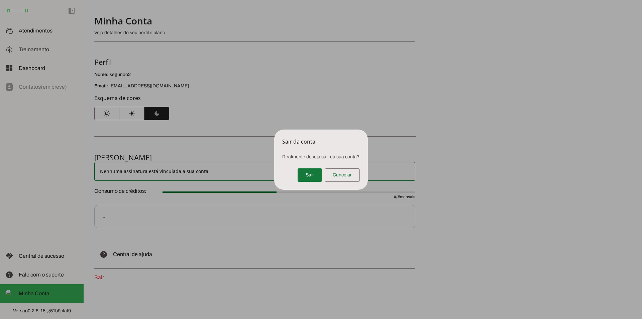
click at [313, 178] on span at bounding box center [309, 175] width 24 height 16
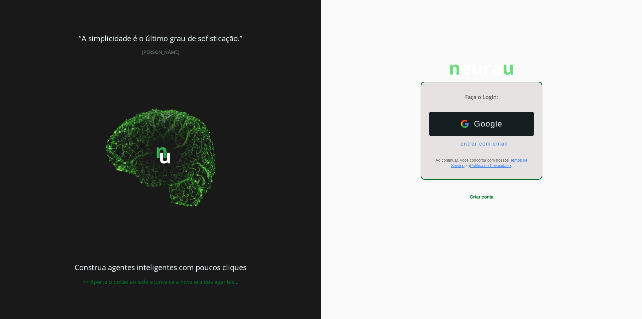
click at [478, 146] on span "entrar com email" at bounding box center [481, 144] width 53 height 6
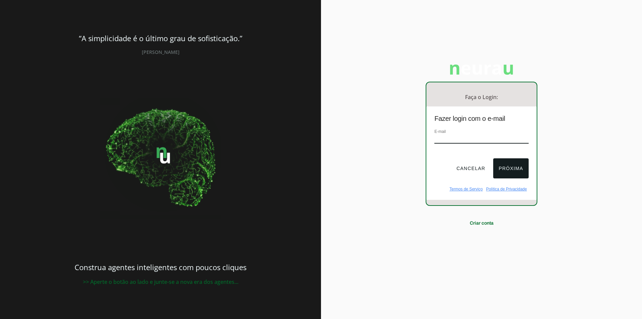
click at [463, 137] on input "email" at bounding box center [481, 138] width 94 height 9
type input "[EMAIL_ADDRESS][DOMAIN_NAME]"
click at [512, 169] on button "Próxima" at bounding box center [510, 168] width 35 height 20
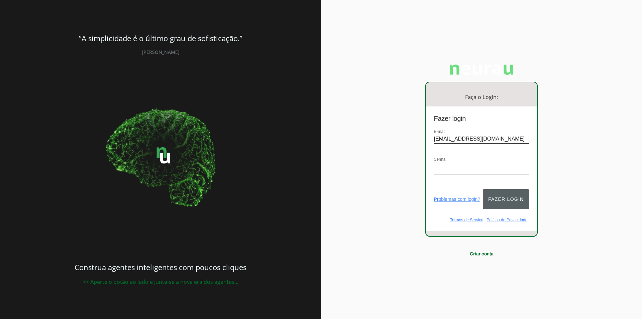
click at [527, 200] on button "Fazer login" at bounding box center [506, 199] width 46 height 20
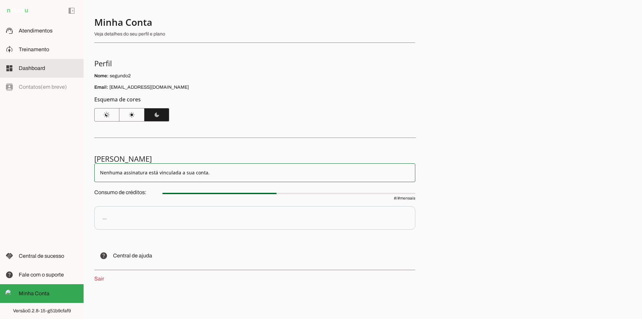
click at [38, 70] on span "Dashboard" at bounding box center [32, 68] width 26 height 6
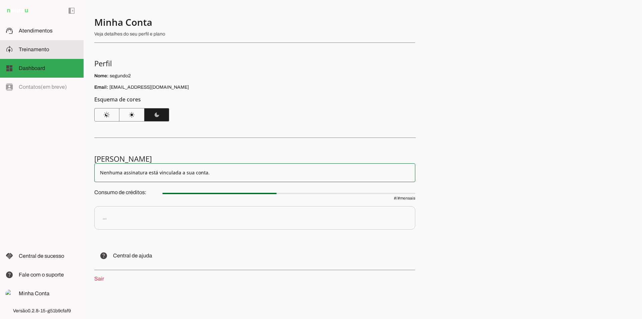
click at [37, 54] on md-item "model_training Treinamento Treinamento" at bounding box center [42, 49] width 84 height 19
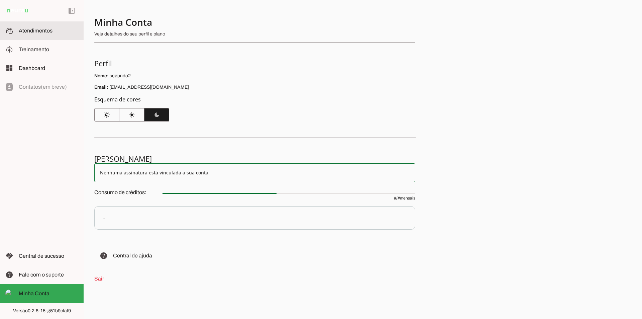
click at [45, 36] on md-item "support_agent Atendimentos Atendimentos" at bounding box center [42, 30] width 84 height 19
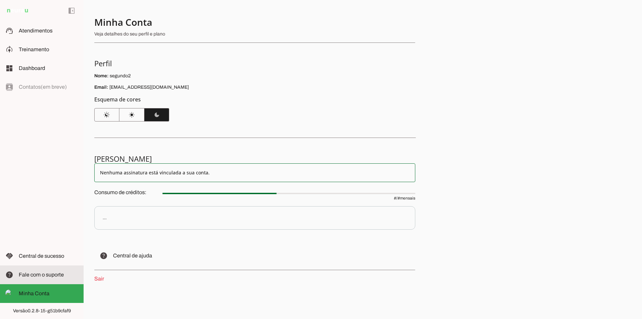
click at [38, 278] on md-item "help Fale com o suporte Fale com o suporte" at bounding box center [42, 274] width 84 height 19
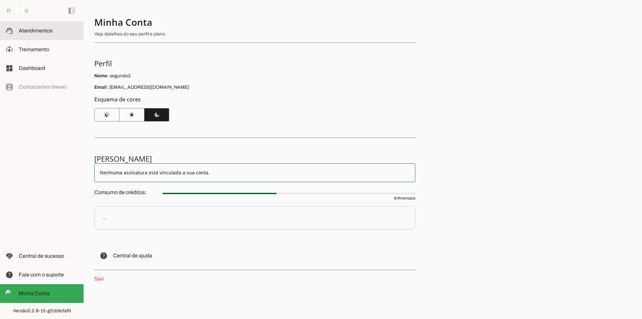
click at [51, 32] on span "Atendimentos" at bounding box center [36, 31] width 34 height 6
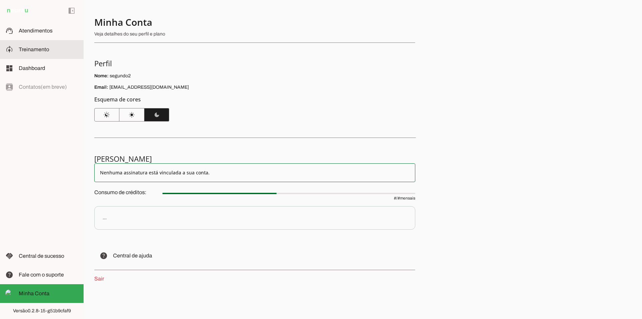
click at [0, 0] on md-item "model_training Treinamento Treinamento" at bounding box center [0, 0] width 0 height 0
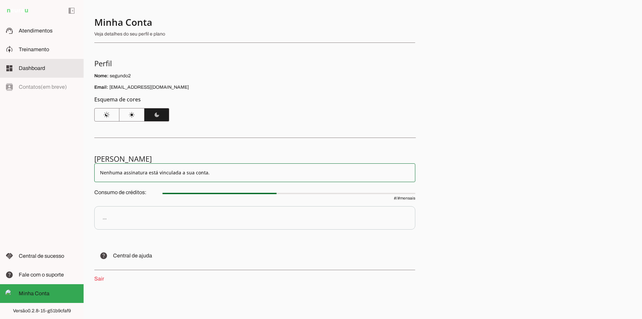
click at [43, 66] on span "Dashboard" at bounding box center [32, 68] width 26 height 6
click at [39, 68] on span "Dashboard" at bounding box center [32, 68] width 26 height 6
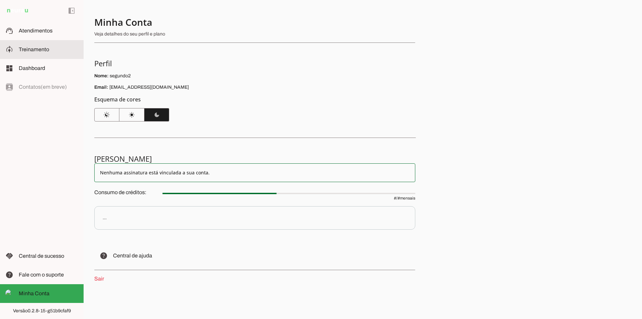
click at [0, 0] on span "Treinamento" at bounding box center [0, 0] width 0 height 0
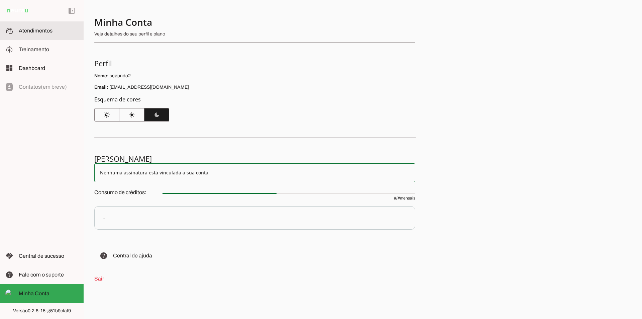
click at [42, 33] on span "Atendimentos" at bounding box center [36, 31] width 34 height 6
click at [0, 0] on slot "Nenhuma assinatura está vinculada a sua conta." at bounding box center [0, 0] width 0 height 0
drag, startPoint x: 114, startPoint y: 174, endPoint x: 199, endPoint y: 175, distance: 84.9
click at [0, 0] on slot "Nenhuma assinatura está vinculada a sua conta." at bounding box center [0, 0] width 0 height 0
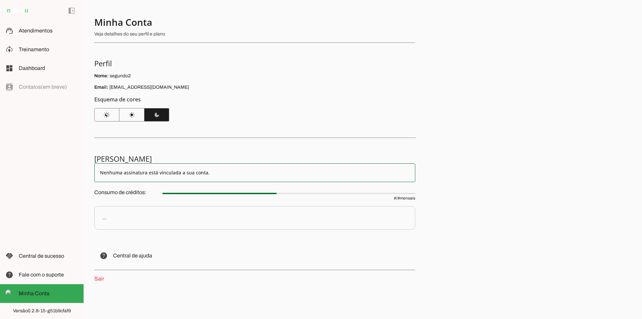
click at [125, 162] on h5 "[PERSON_NAME]" at bounding box center [252, 158] width 316 height 9
click at [132, 169] on md-item "Nenhuma assinatura está vinculada a sua conta." at bounding box center [254, 172] width 321 height 19
click at [265, 185] on section "[PERSON_NAME] Nenhuma assinatura está vinculada a sua conta. Consumo de crédito…" at bounding box center [254, 218] width 321 height 129
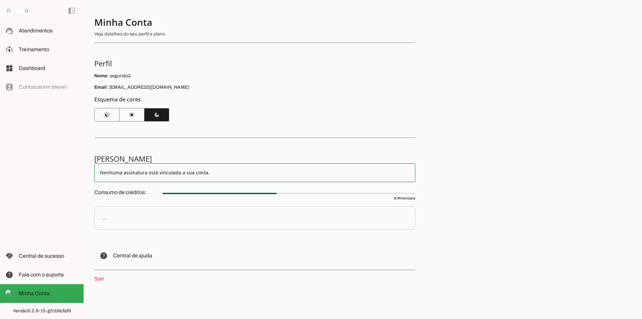
click at [392, 199] on span "# / # mensais" at bounding box center [288, 193] width 253 height 13
click at [124, 225] on p "..." at bounding box center [254, 217] width 321 height 23
click at [0, 0] on div "..." at bounding box center [0, 0] width 0 height 0
